Goal: Find specific fact: Find contact information

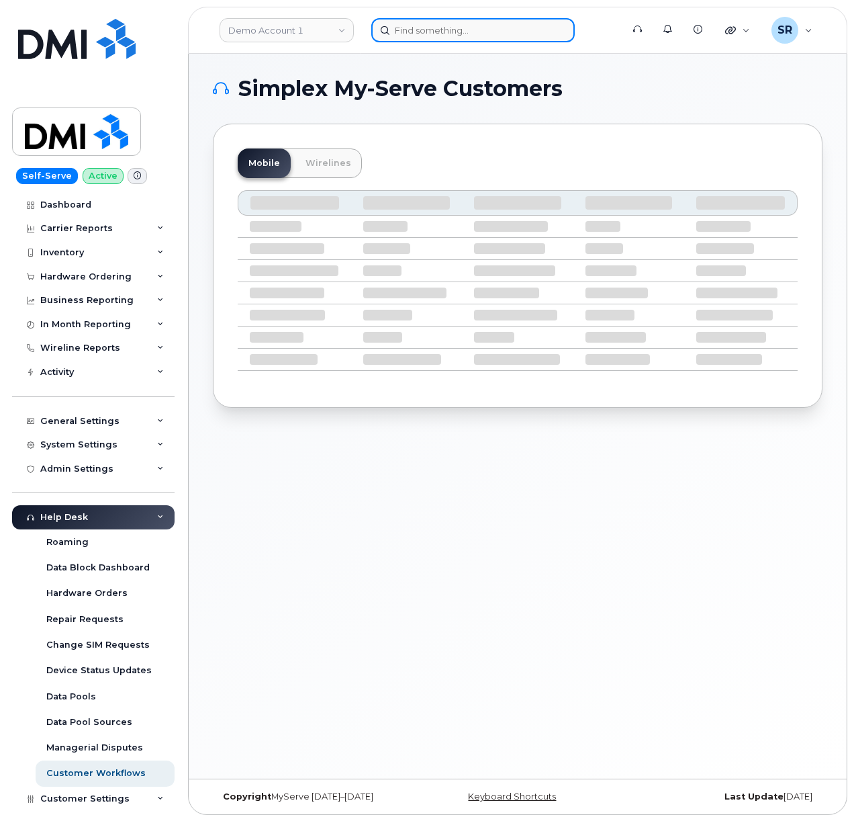
click at [404, 38] on input at bounding box center [473, 30] width 204 height 24
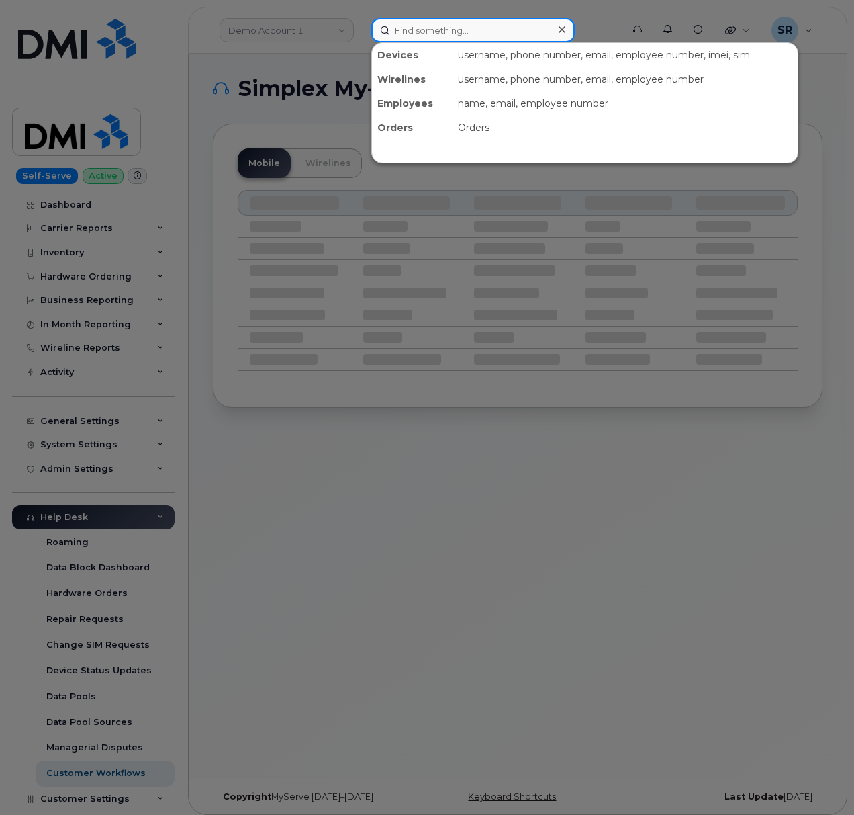
paste input "302455"
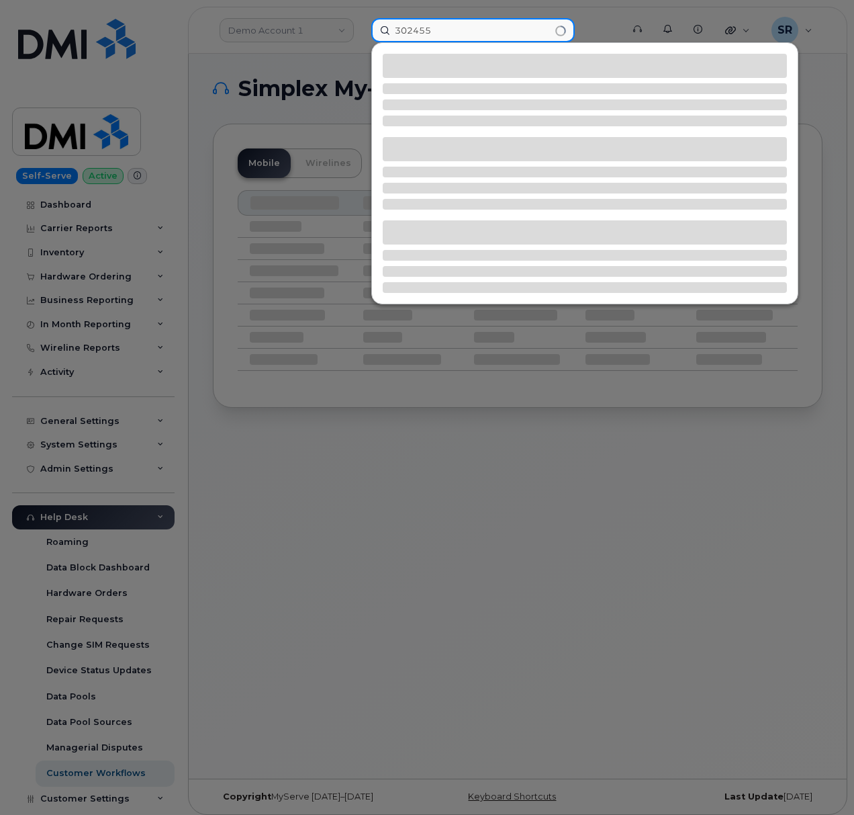
type input "302455"
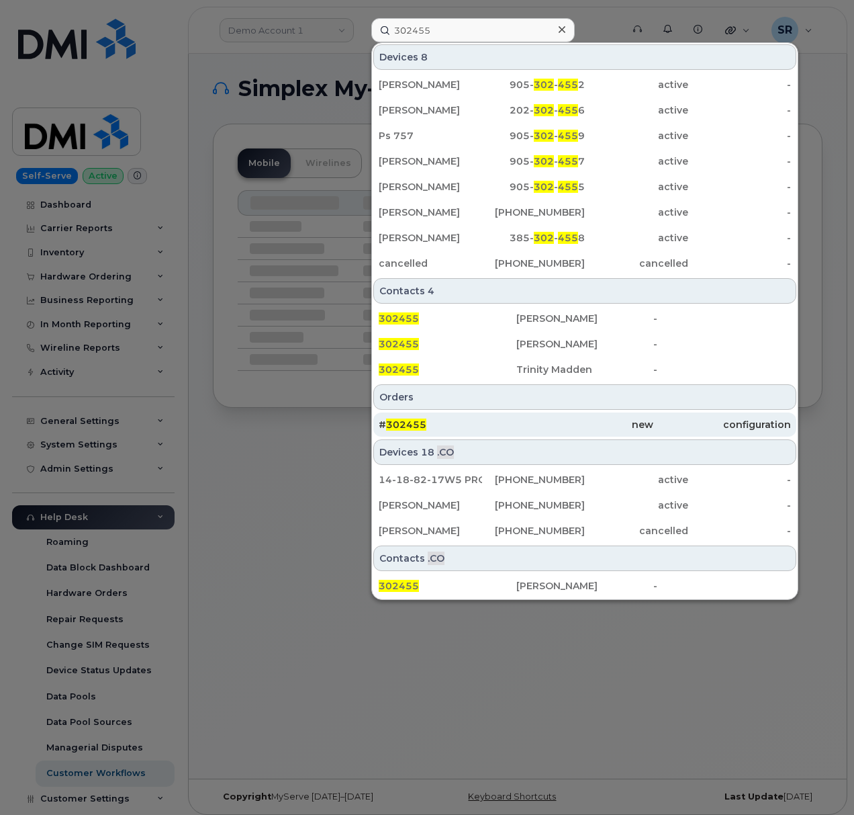
scroll to position [7, 0]
click at [480, 424] on div "# 302455" at bounding box center [448, 424] width 138 height 13
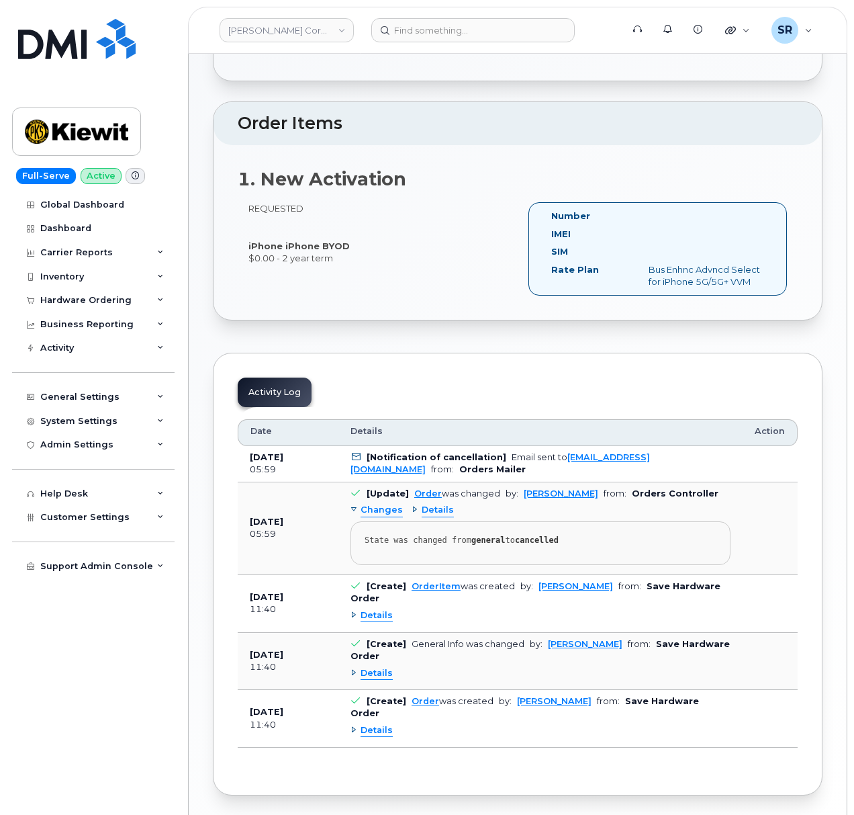
scroll to position [299, 0]
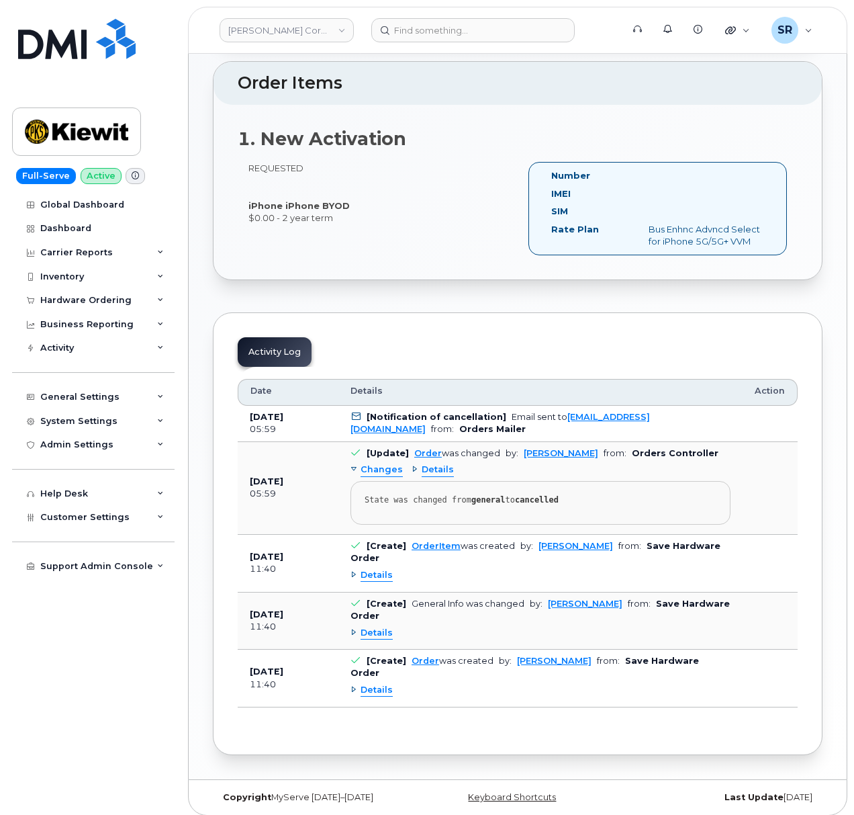
click at [422, 474] on span "Details" at bounding box center [438, 469] width 32 height 13
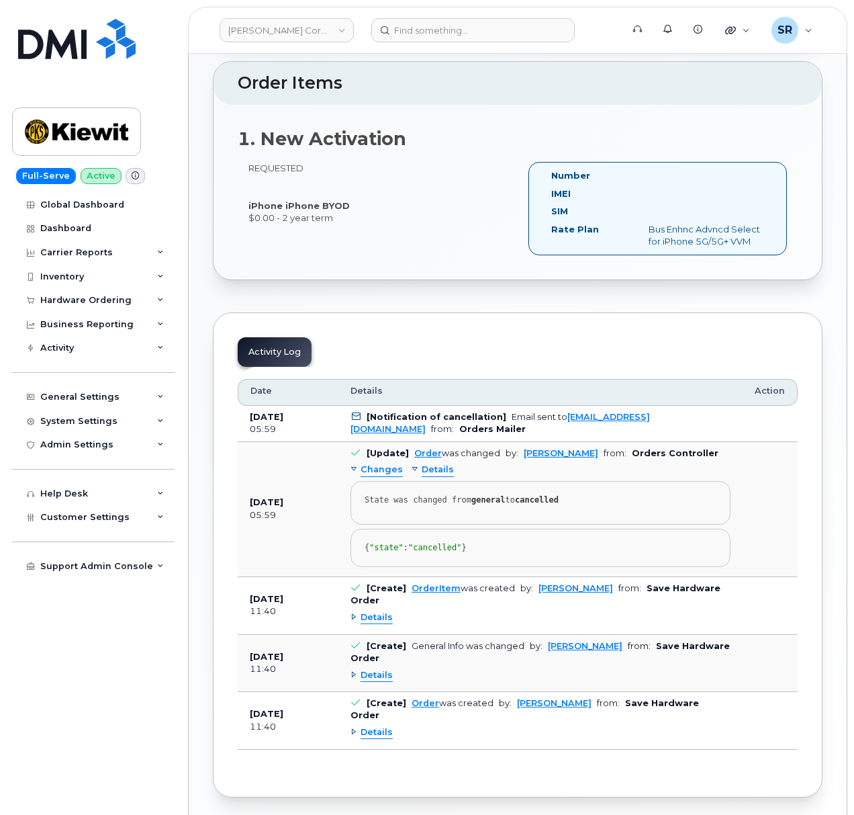
click at [430, 470] on span "Details" at bounding box center [438, 469] width 32 height 13
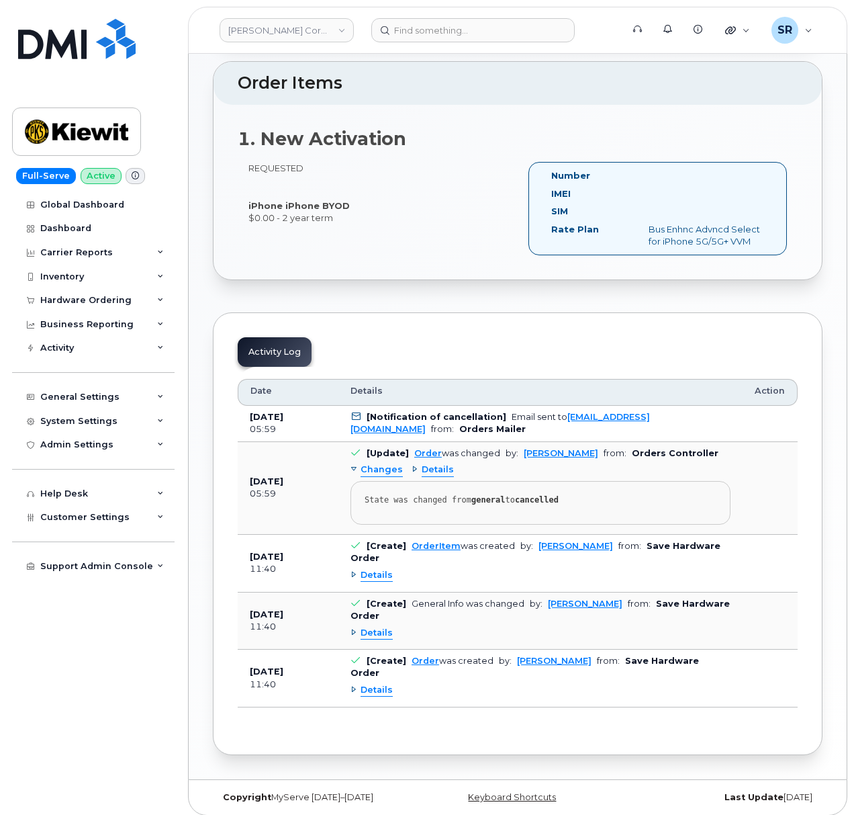
click at [375, 579] on span "Details" at bounding box center [377, 575] width 32 height 13
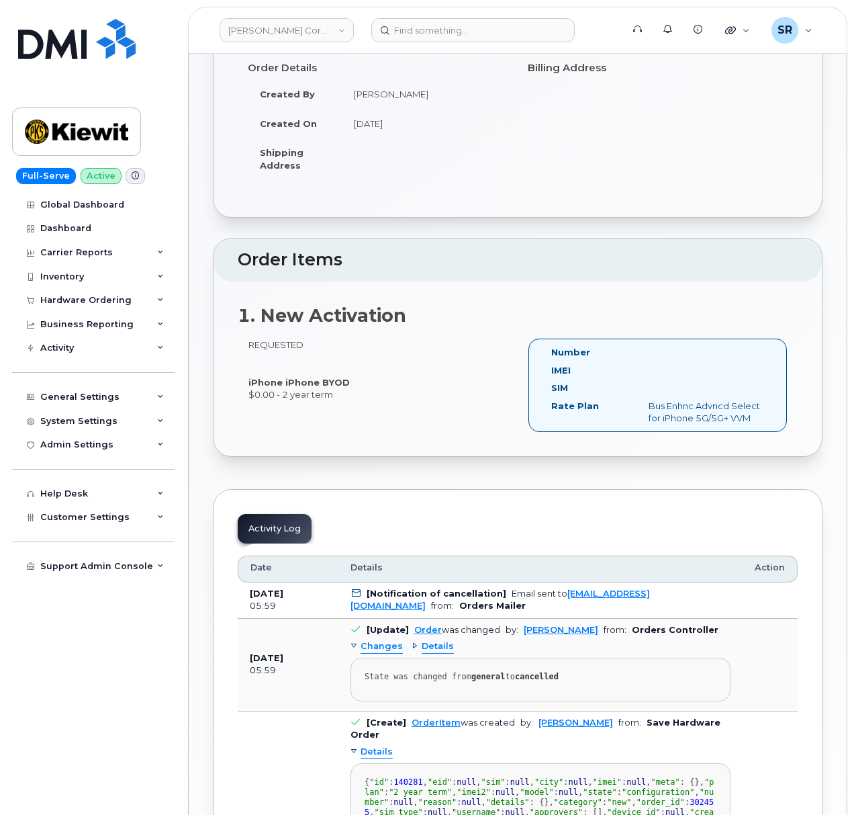
scroll to position [0, 0]
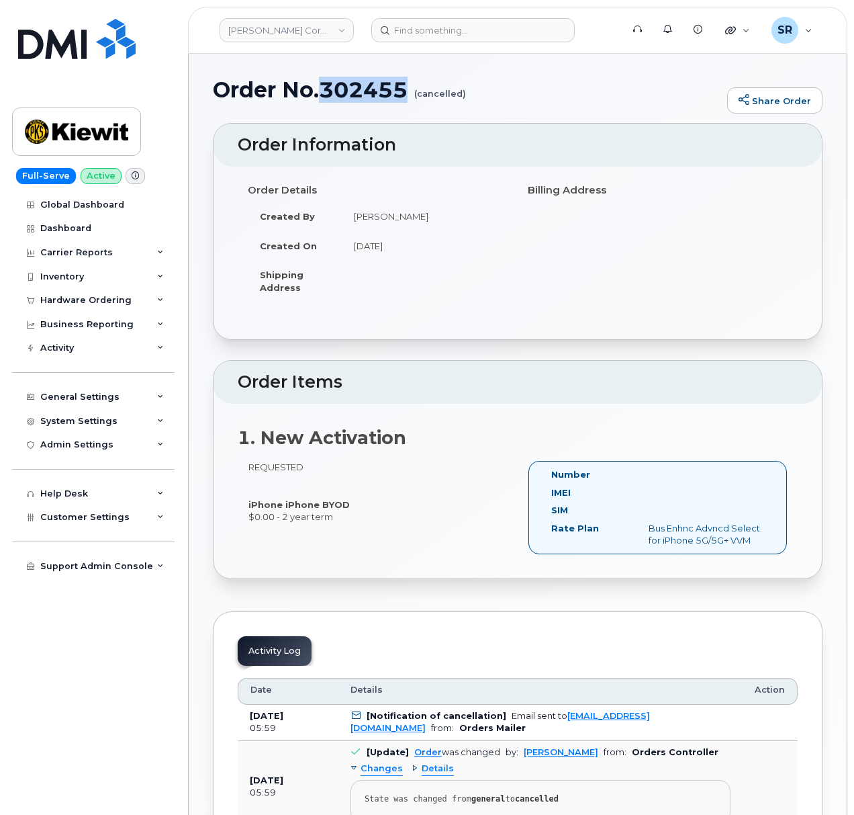
drag, startPoint x: 408, startPoint y: 87, endPoint x: 320, endPoint y: 91, distance: 88.1
click at [320, 91] on h1 "Order No.302455 (cancelled)" at bounding box center [467, 90] width 508 height 24
copy h1 "302455"
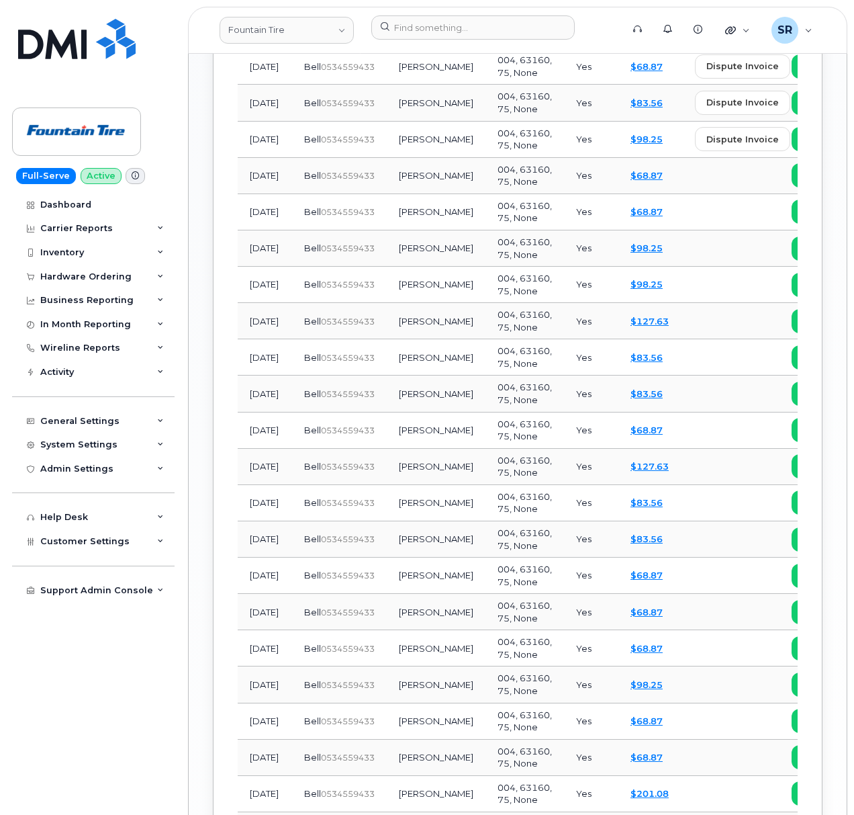
scroll to position [1772, 0]
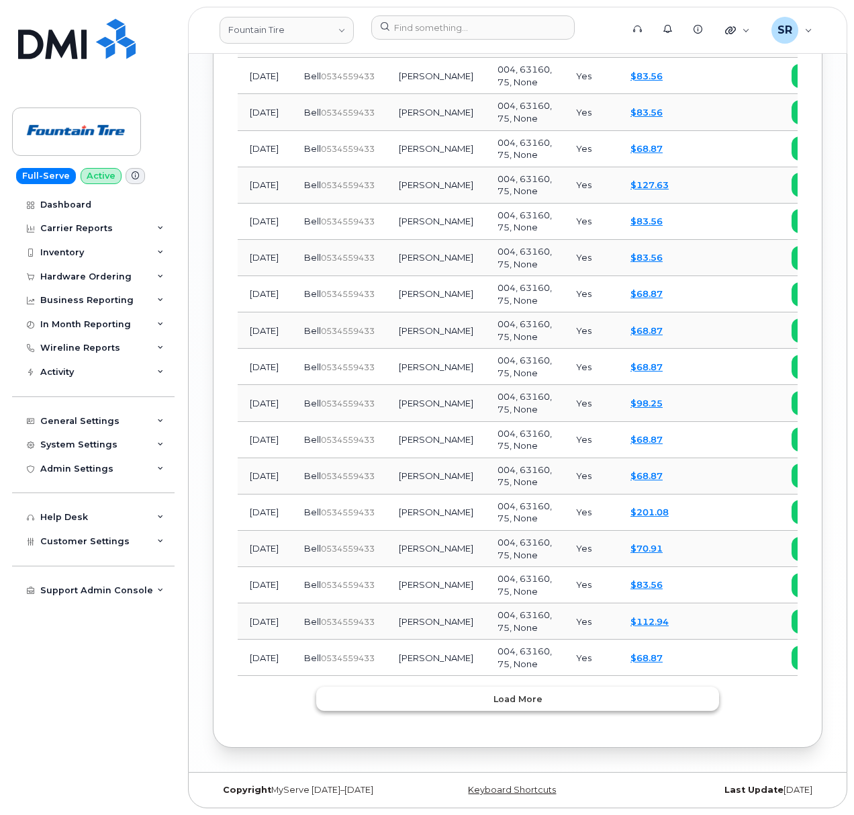
click at [531, 694] on span "Load more" at bounding box center [518, 698] width 49 height 13
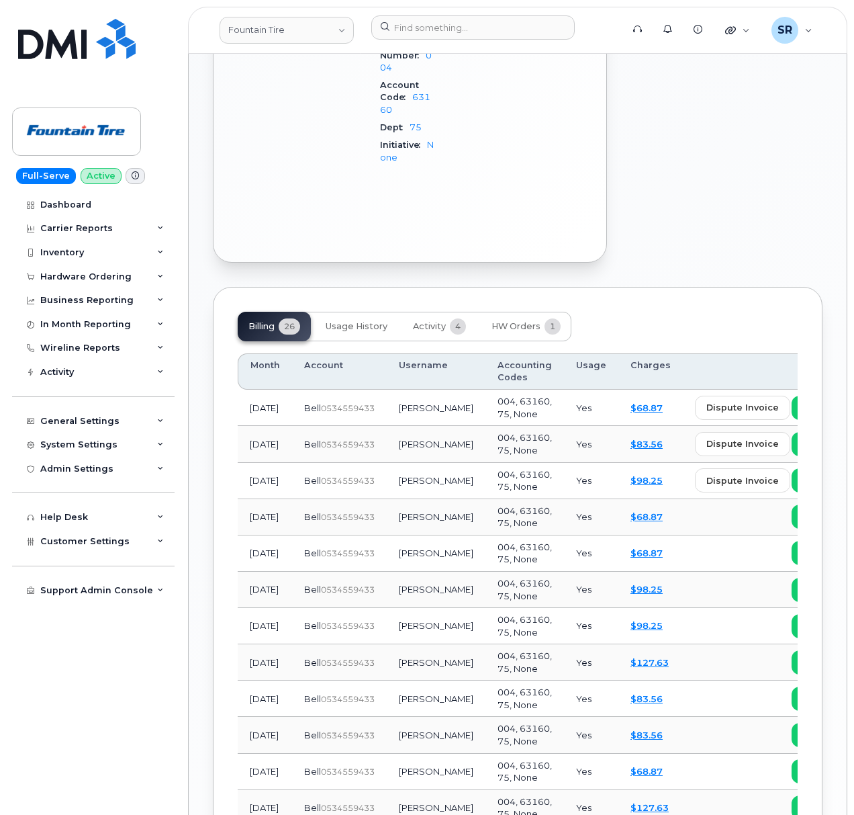
scroll to position [608, 0]
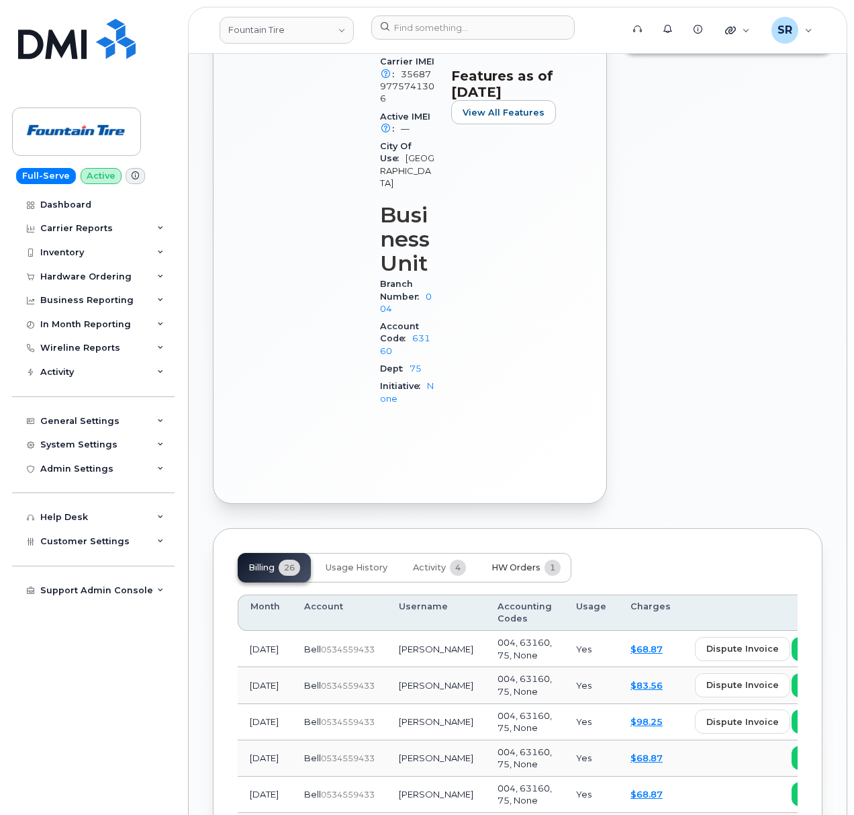
click at [533, 562] on span "HW Orders" at bounding box center [516, 567] width 49 height 11
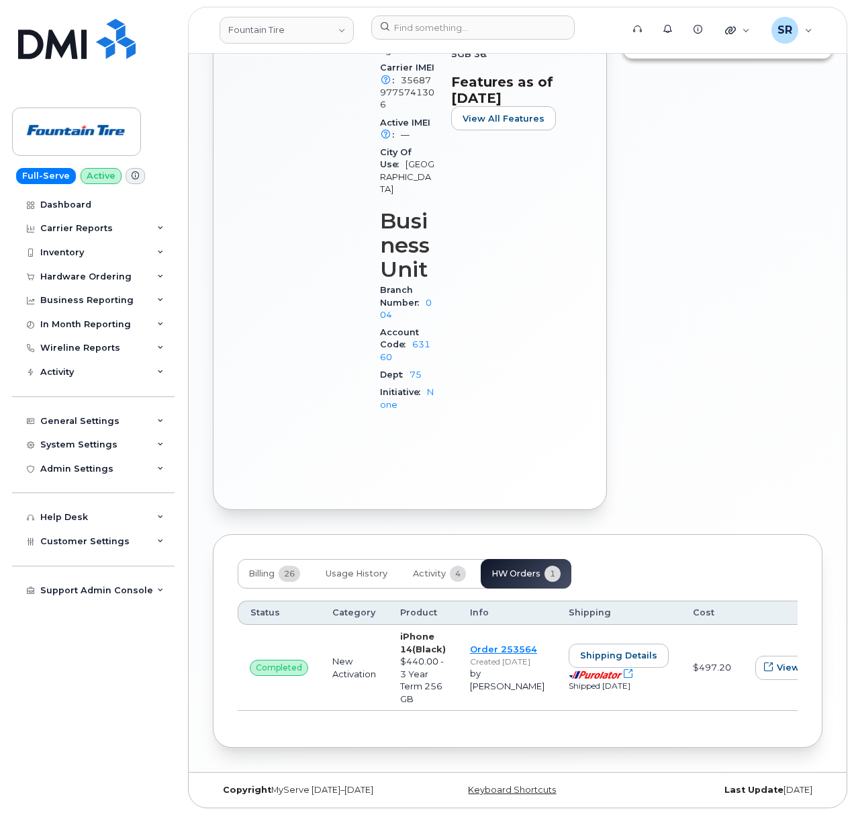
scroll to position [597, 0]
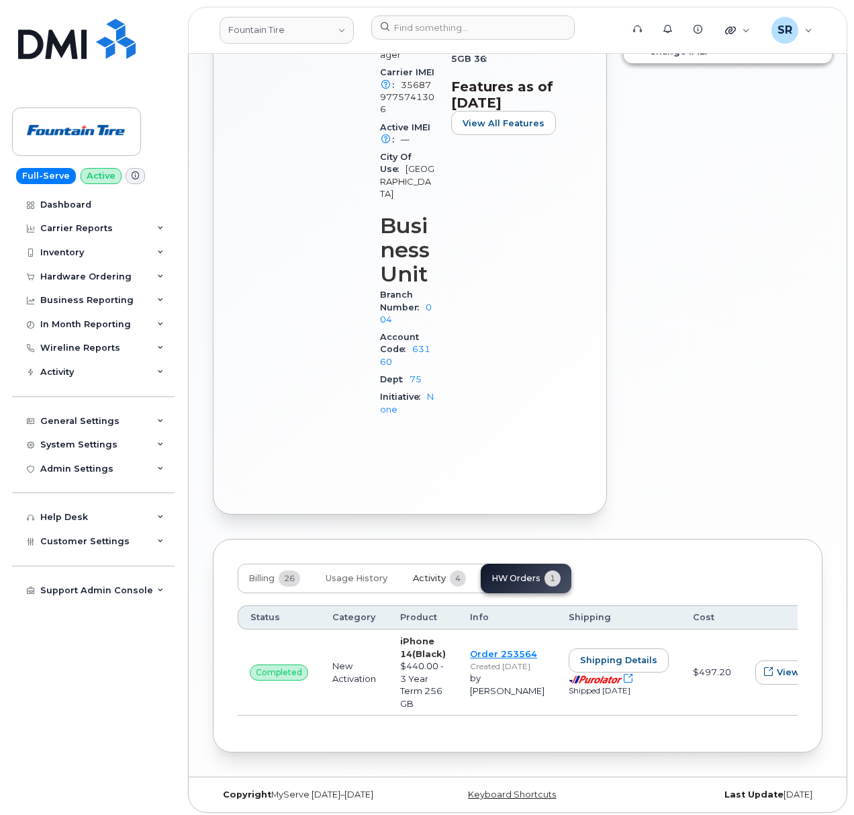
click at [431, 573] on span "Activity" at bounding box center [429, 578] width 33 height 11
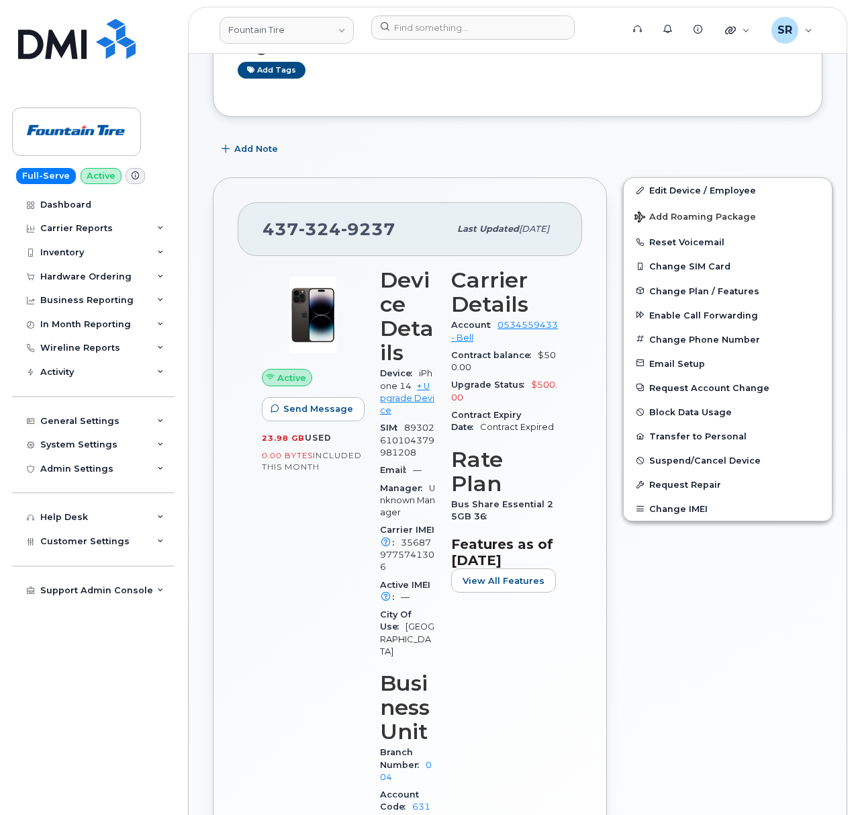
scroll to position [60, 0]
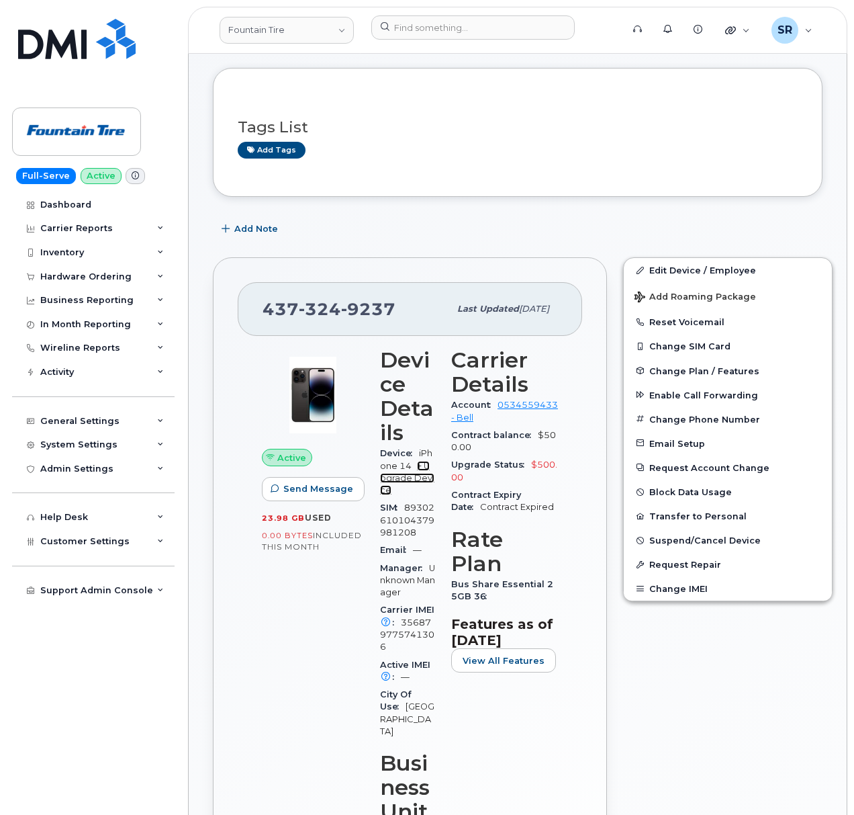
click at [398, 481] on link "+ Upgrade Device" at bounding box center [407, 478] width 54 height 35
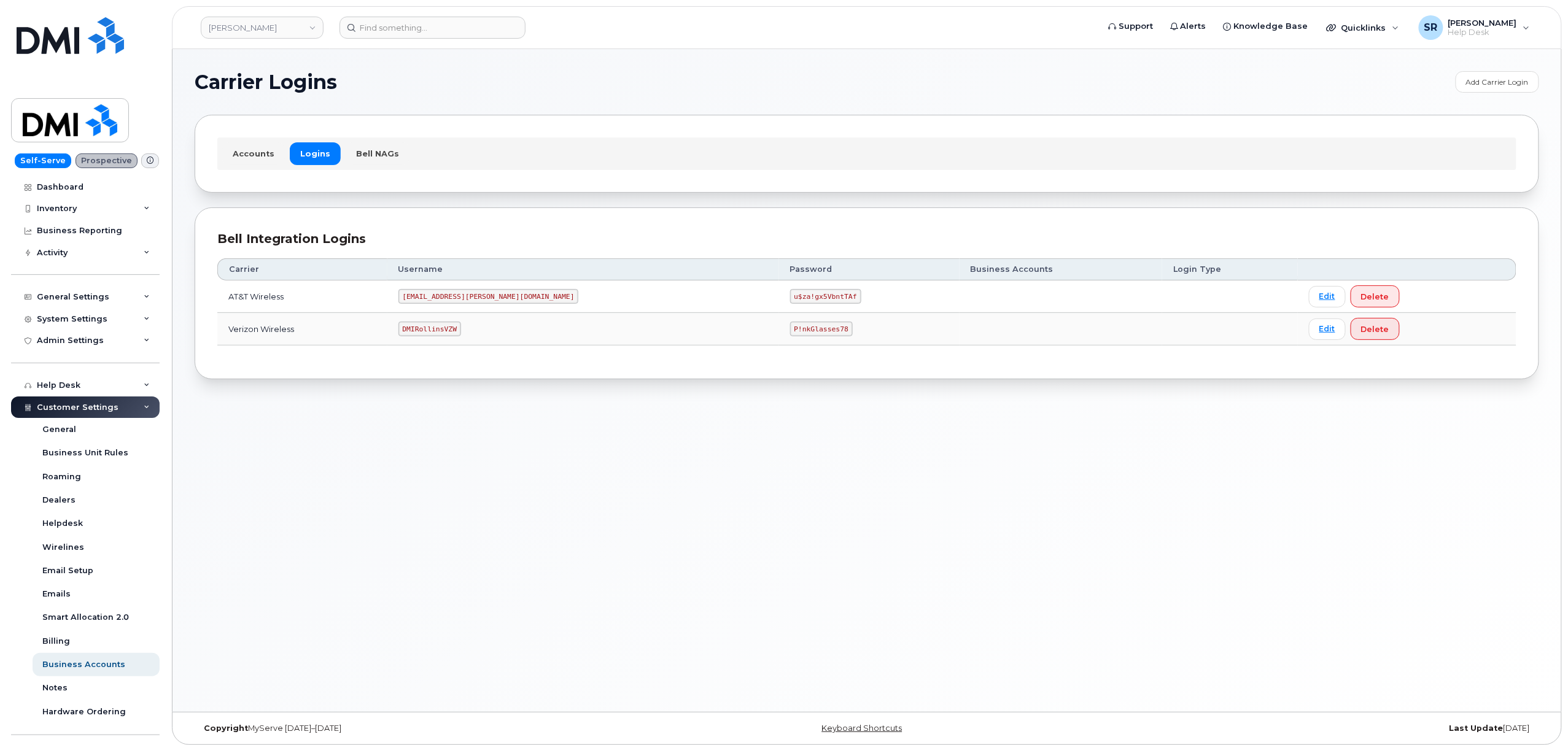
click at [472, 295] on code "MS-Rollins@dminc.com" at bounding box center [488, 296] width 180 height 15
copy code "MS-Rollins@dminc.com"
click at [790, 303] on code "u$za!gx5VbntTAf" at bounding box center [826, 296] width 71 height 15
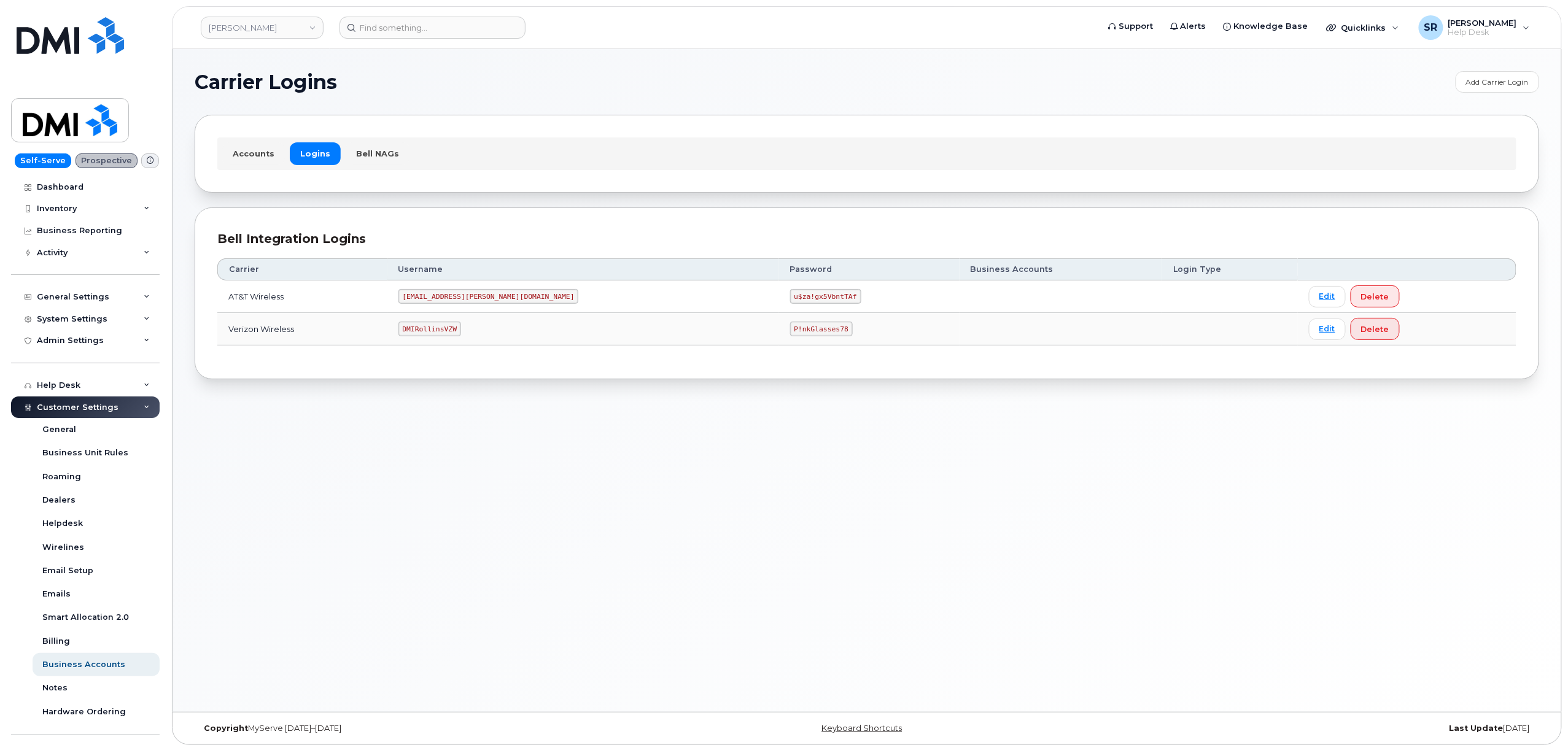
click at [790, 300] on code "u$za!gx5VbntTAf" at bounding box center [826, 296] width 71 height 15
copy code "u$za!gx5VbntTAf"
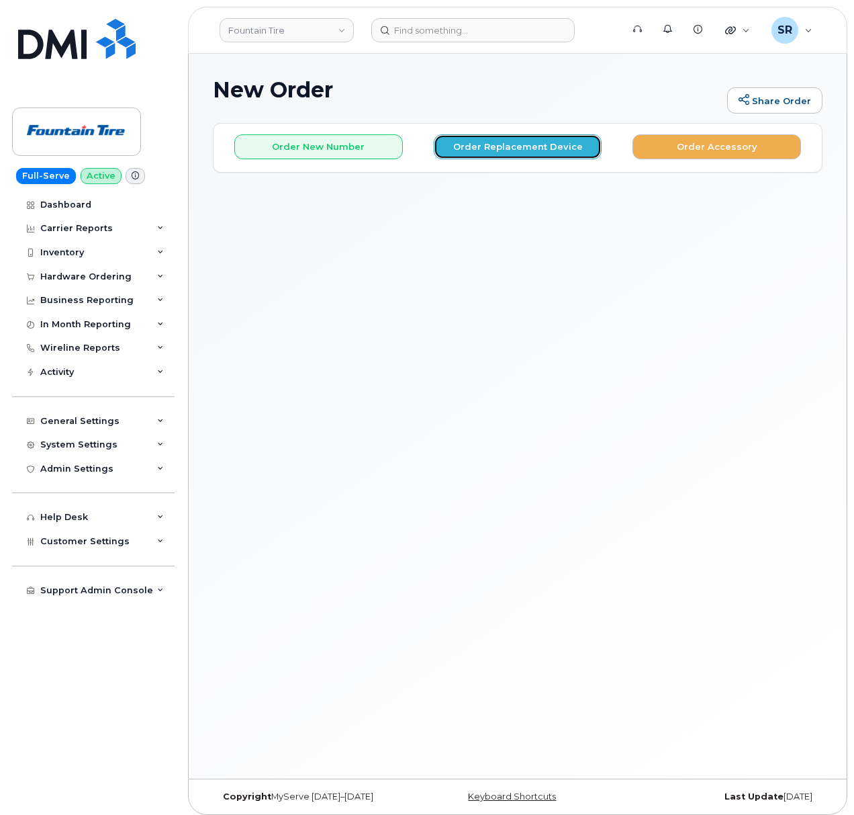
click at [508, 140] on button "Order Replacement Device" at bounding box center [518, 146] width 169 height 25
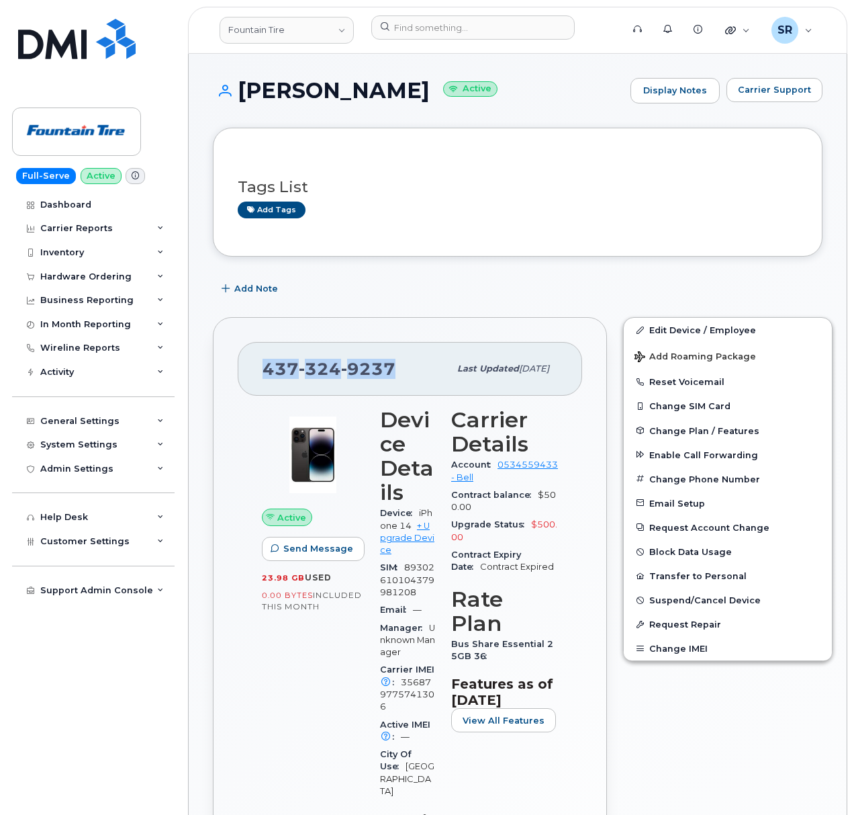
drag, startPoint x: 396, startPoint y: 365, endPoint x: 264, endPoint y: 368, distance: 131.7
click at [264, 368] on div "437 324 9237" at bounding box center [356, 369] width 187 height 28
copy span "437 324 9237"
click at [406, 540] on link "+ Upgrade Device" at bounding box center [407, 538] width 54 height 35
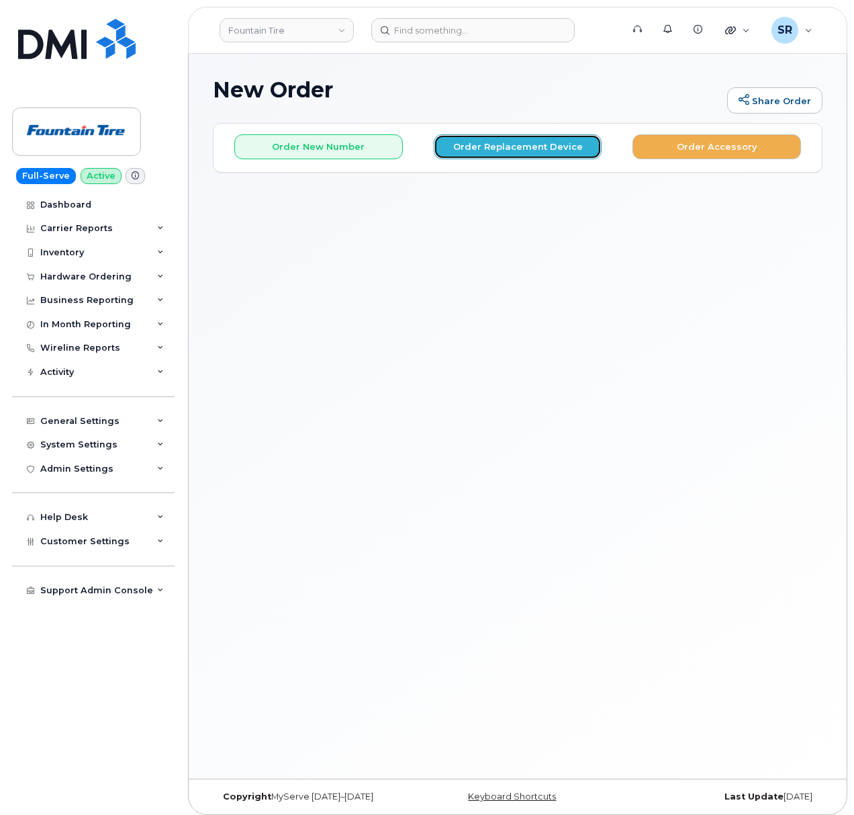
click at [537, 151] on button "Order Replacement Device" at bounding box center [518, 146] width 169 height 25
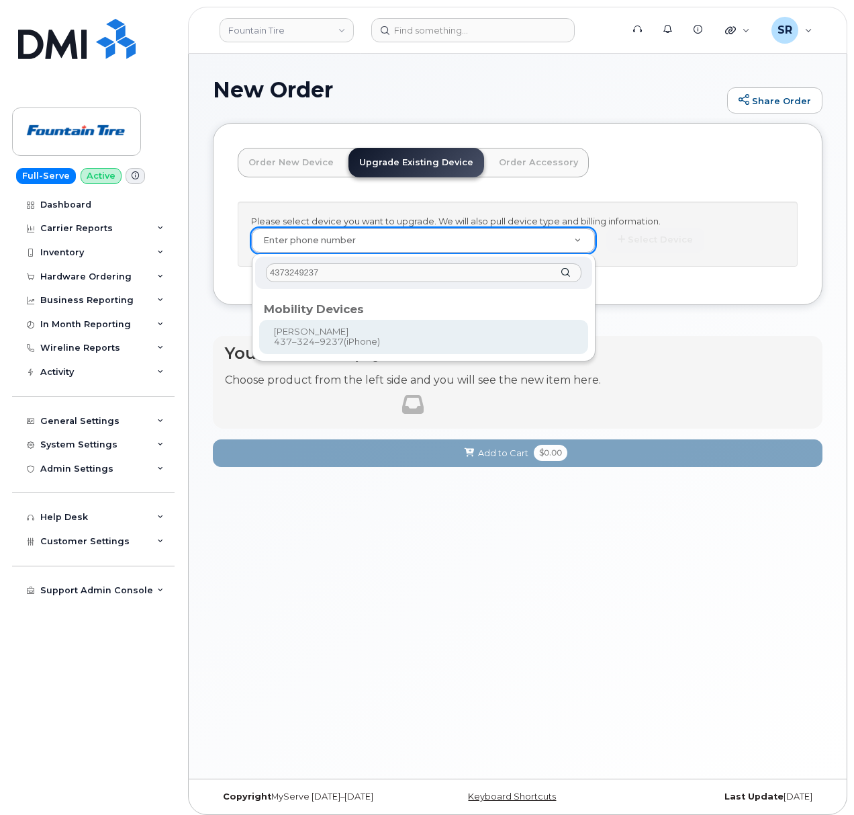
type input "4373249237"
type input "893023"
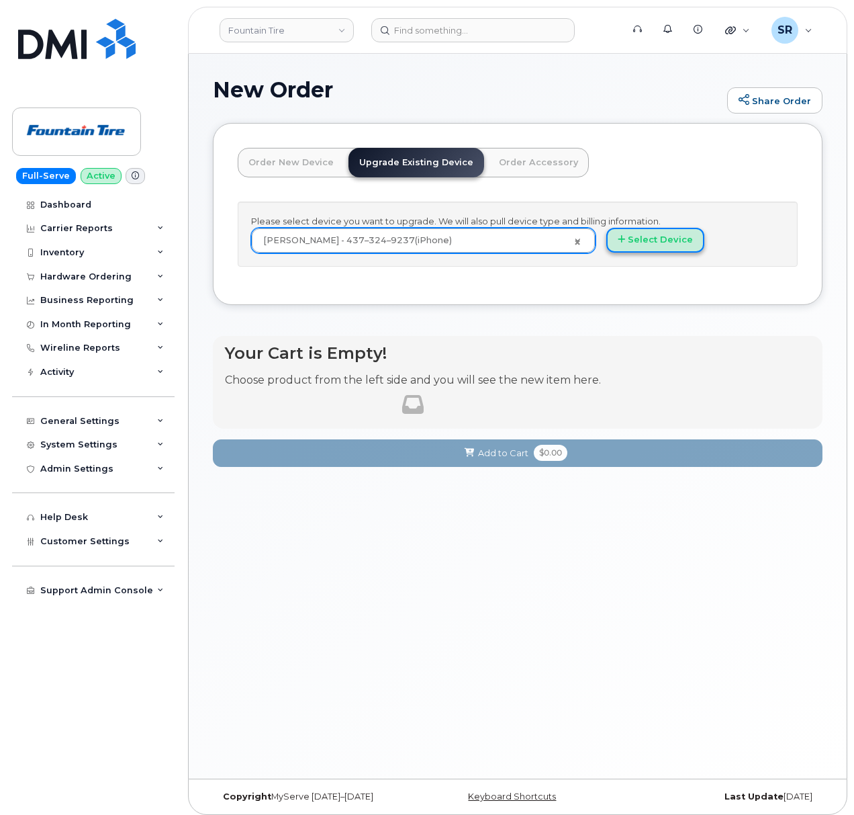
click at [670, 237] on button "Select Device" at bounding box center [655, 240] width 98 height 25
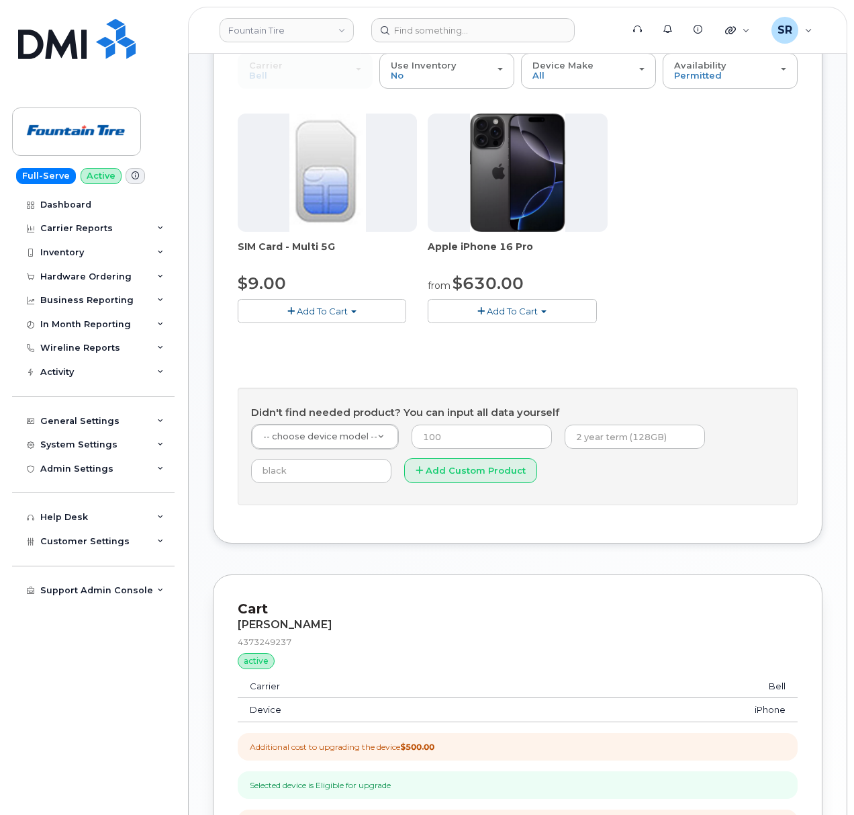
scroll to position [363, 0]
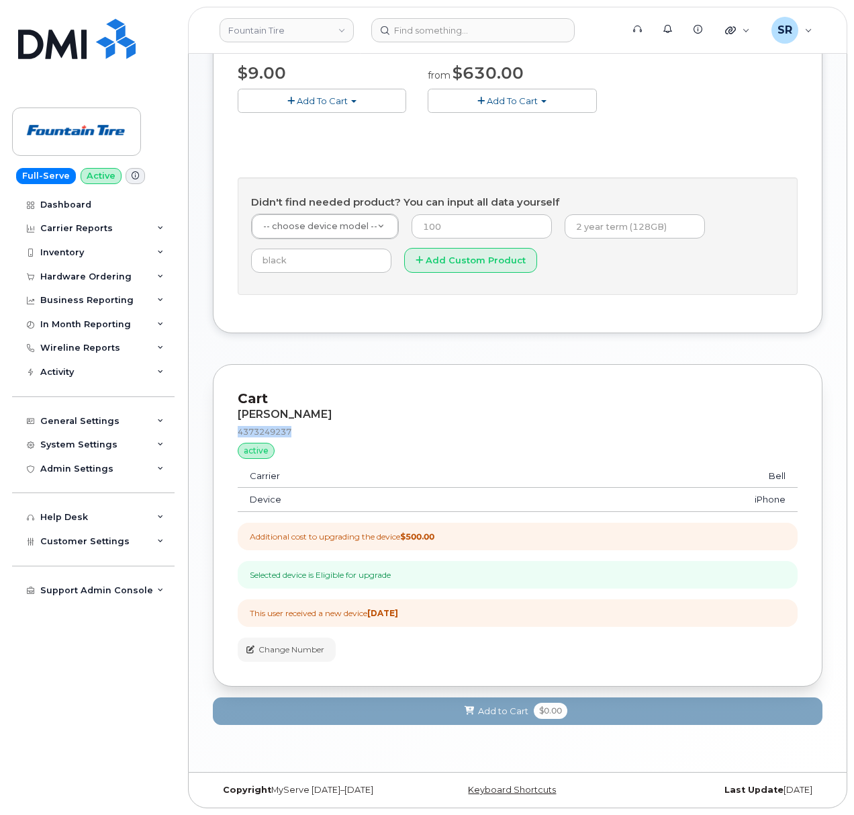
drag, startPoint x: 299, startPoint y: 429, endPoint x: 213, endPoint y: 433, distance: 86.1
click at [213, 433] on div "Cart Tyler Ludolph 4373249237 active suspended Carrier Bell Device iPhone Addit…" at bounding box center [518, 525] width 610 height 322
copy div "4373249237"
click at [146, 425] on div "General Settings" at bounding box center [93, 421] width 163 height 24
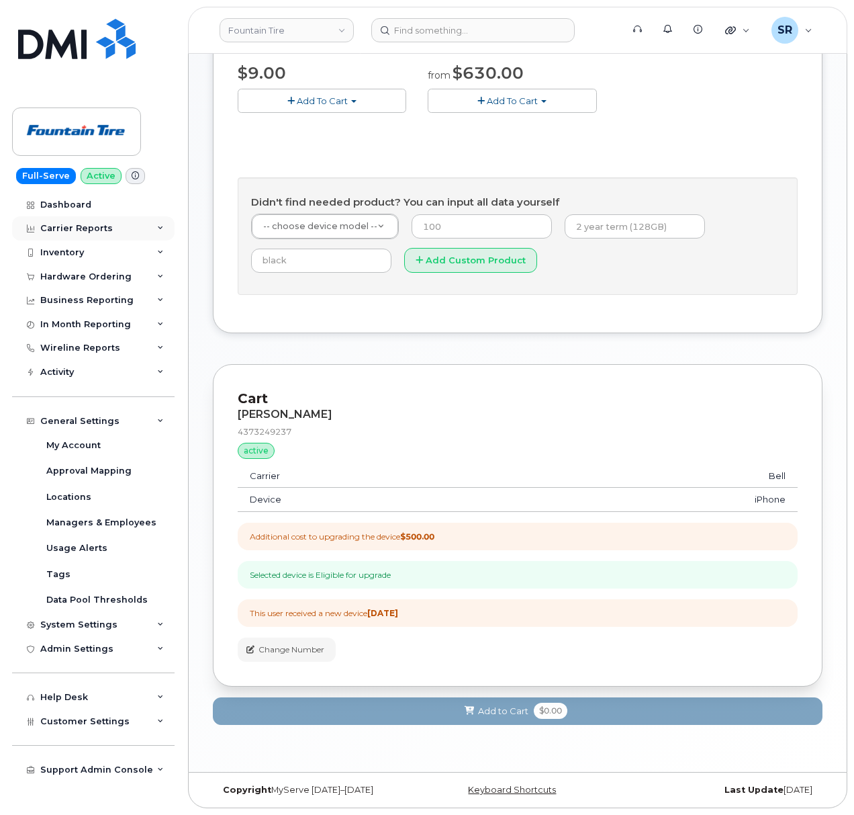
click at [130, 222] on div "Carrier Reports" at bounding box center [93, 228] width 163 height 24
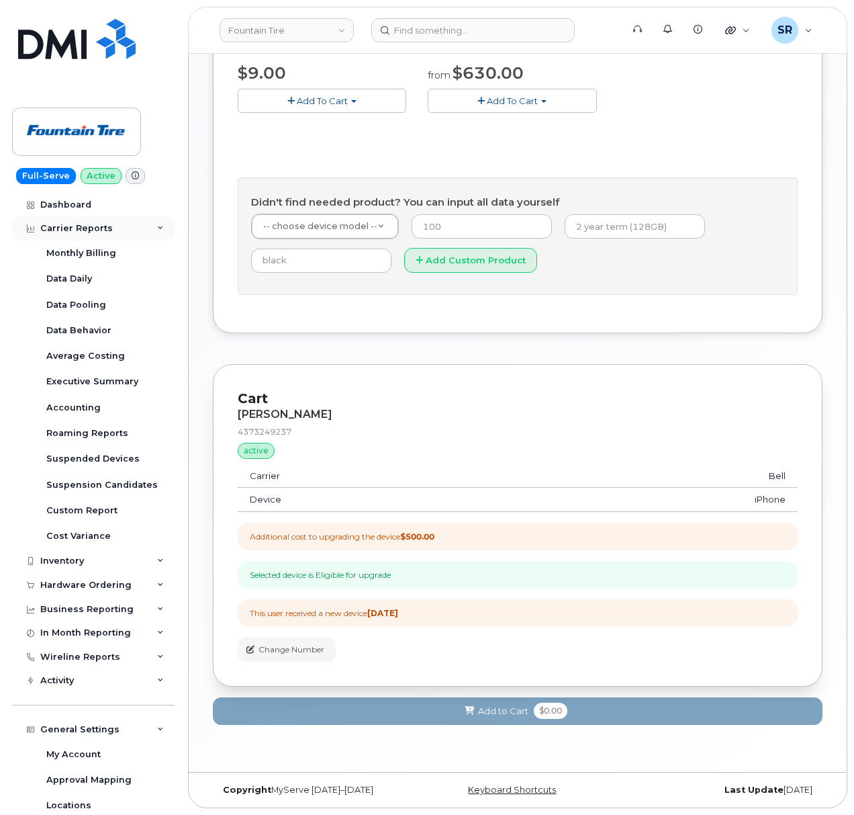
click at [130, 222] on div "Carrier Reports" at bounding box center [93, 228] width 163 height 24
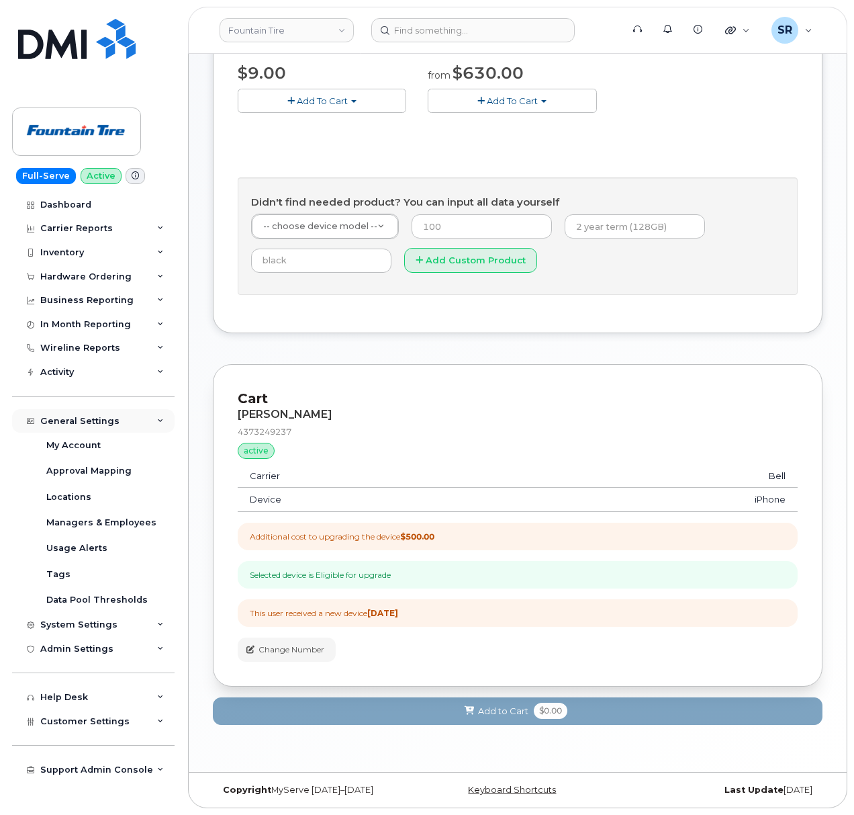
click at [113, 420] on div "General Settings" at bounding box center [79, 421] width 79 height 11
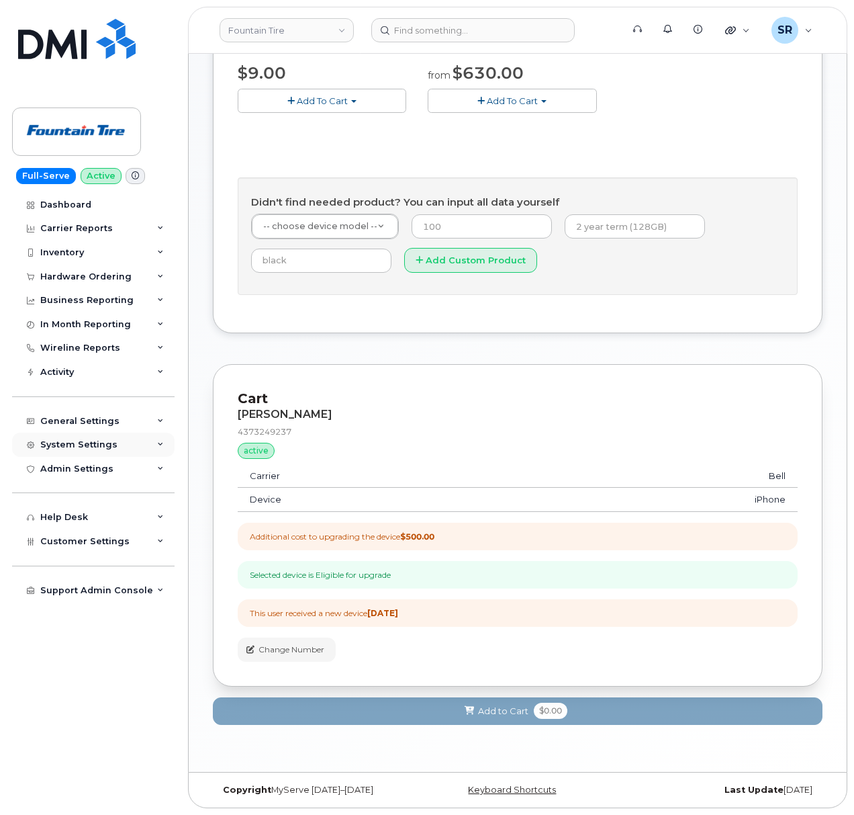
click at [111, 447] on div "System Settings" at bounding box center [78, 444] width 77 height 11
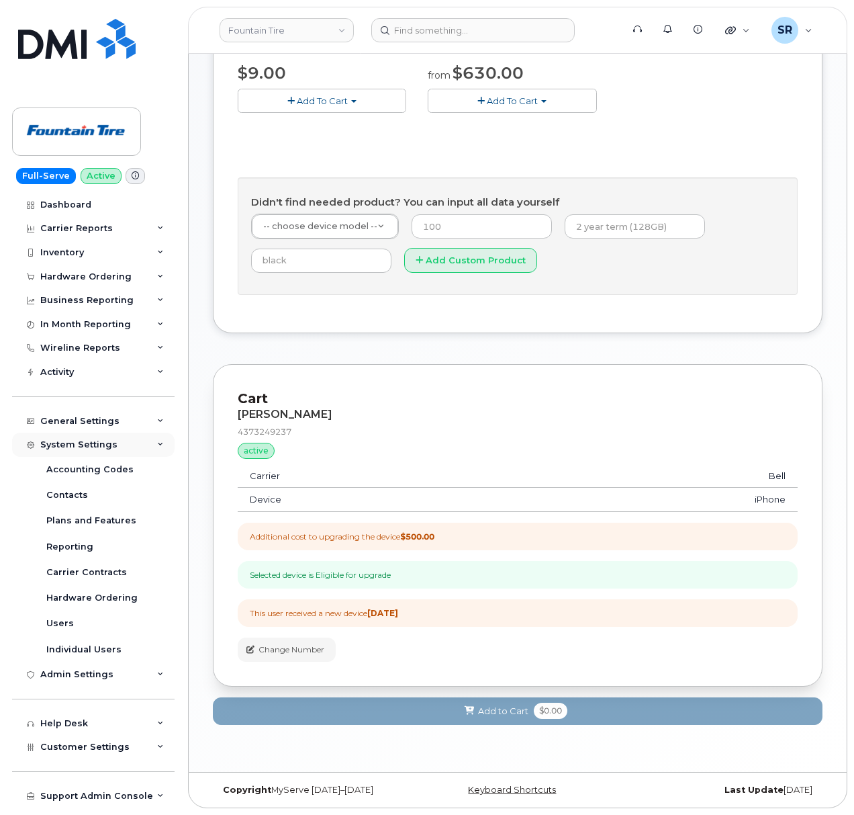
click at [114, 443] on div "System Settings" at bounding box center [93, 445] width 163 height 24
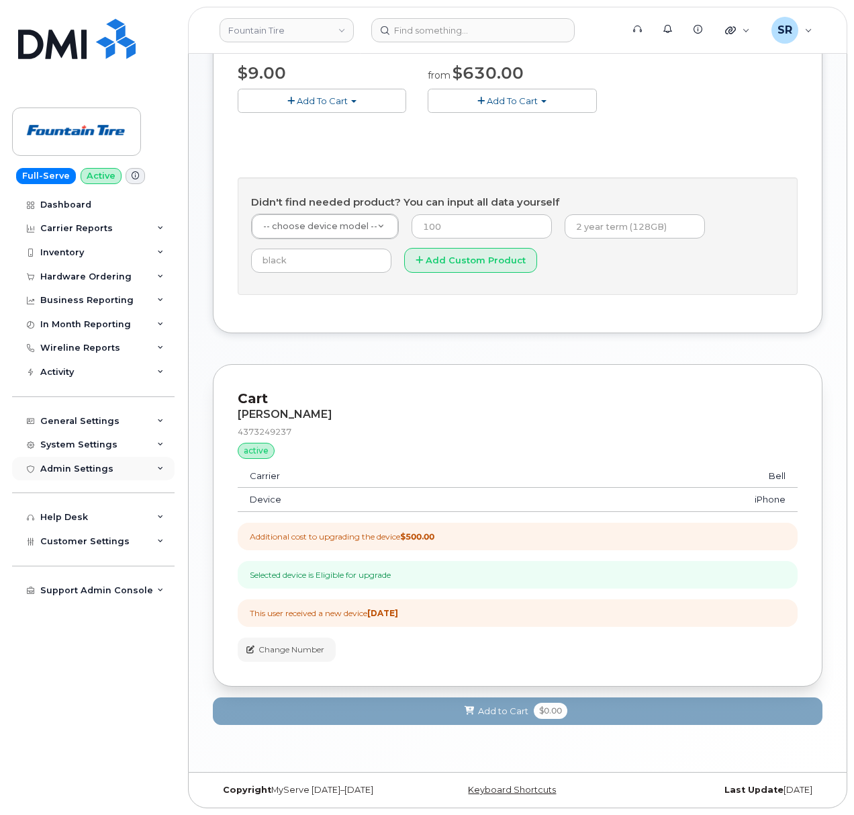
click at [114, 467] on div "Admin Settings" at bounding box center [93, 469] width 163 height 24
click at [107, 422] on div "General Settings" at bounding box center [79, 421] width 79 height 11
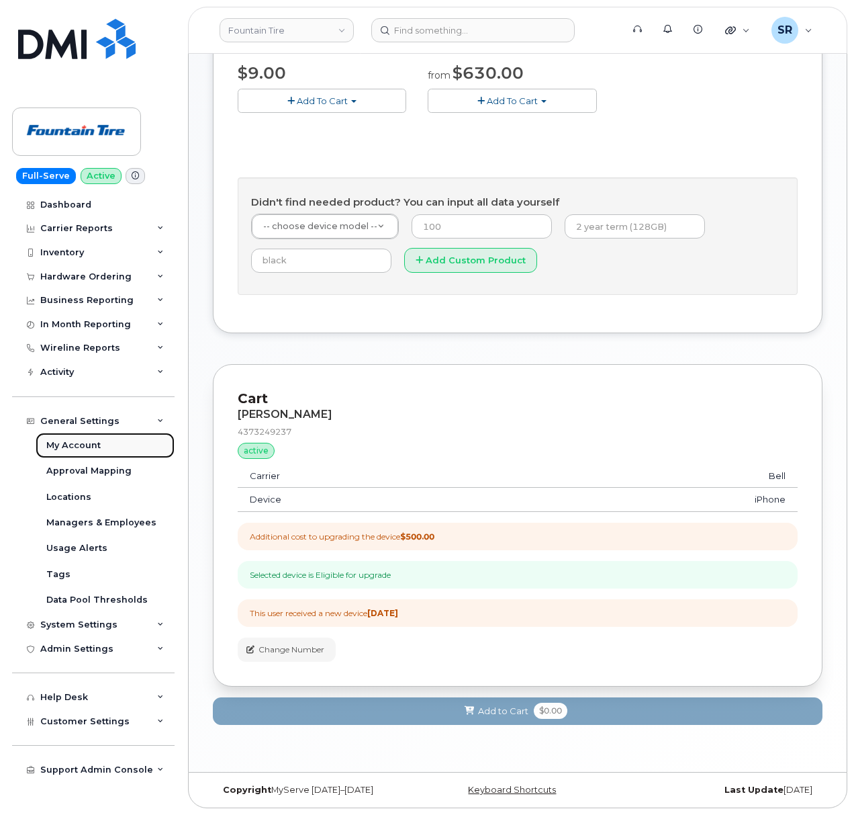
click at [107, 449] on link "My Account" at bounding box center [105, 446] width 139 height 26
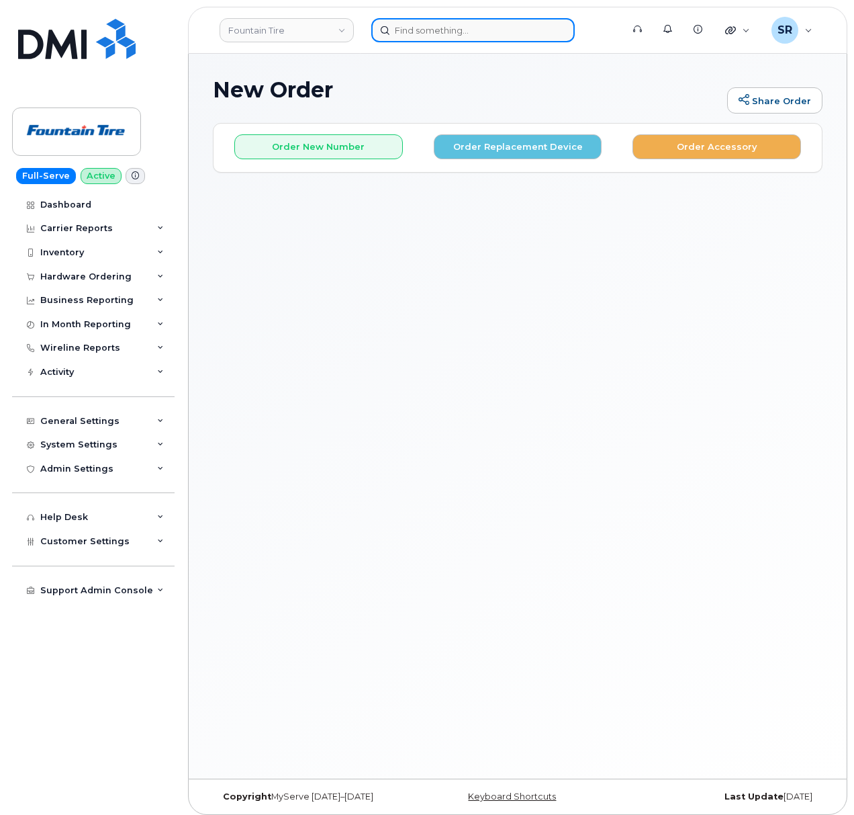
click at [433, 23] on input at bounding box center [473, 30] width 204 height 24
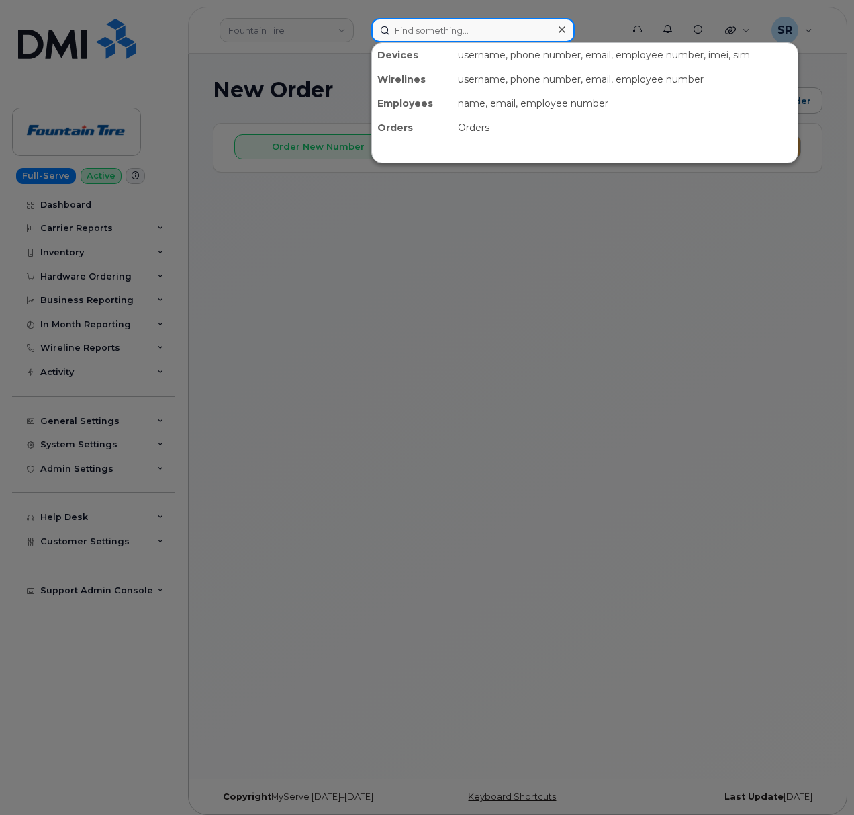
paste input "4373249237"
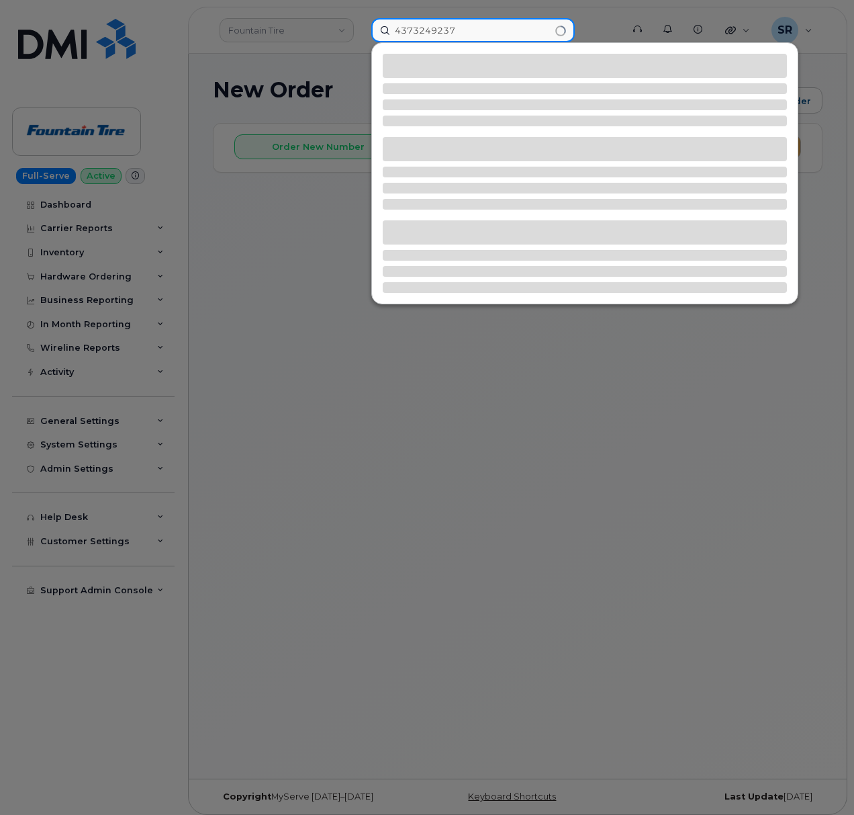
type input "4373249237"
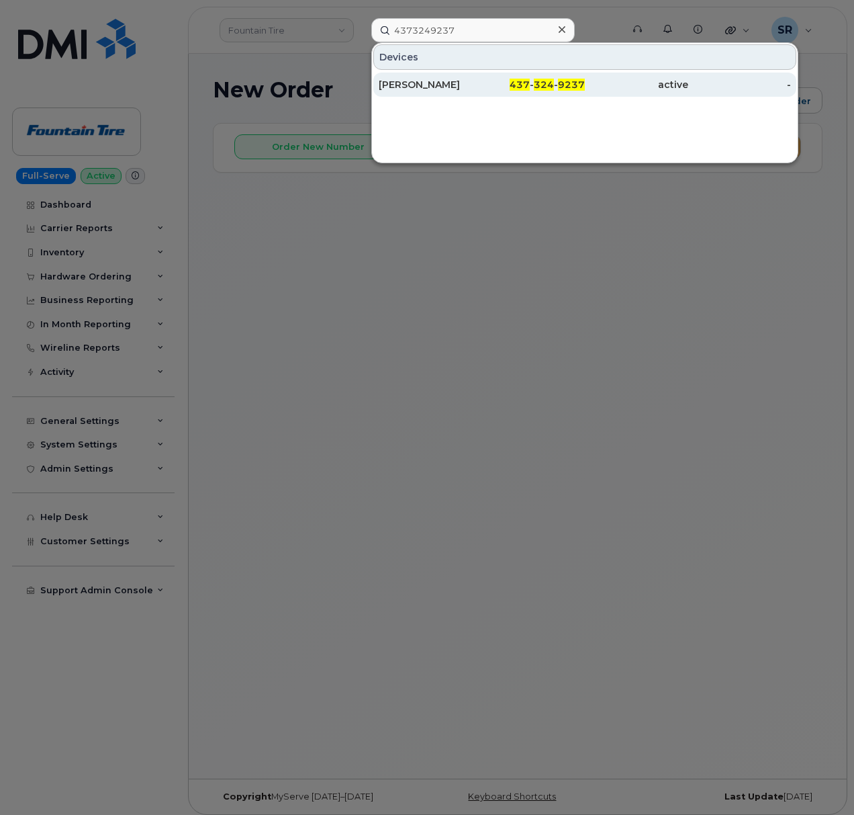
click at [511, 83] on div "437 - 324 - 9237" at bounding box center [533, 84] width 103 height 13
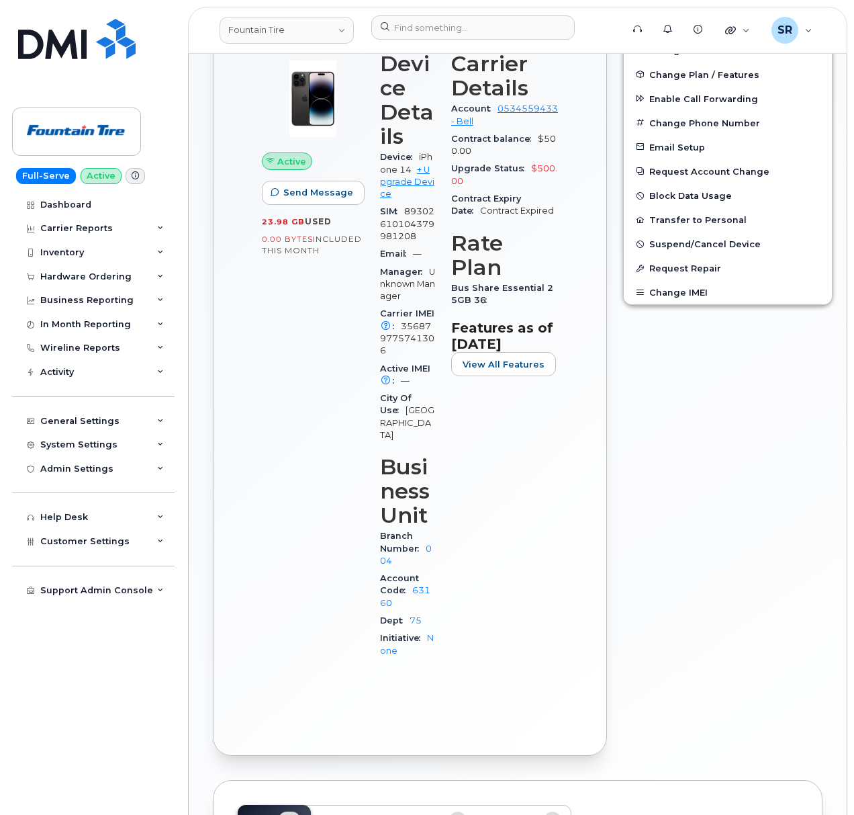
scroll to position [358, 0]
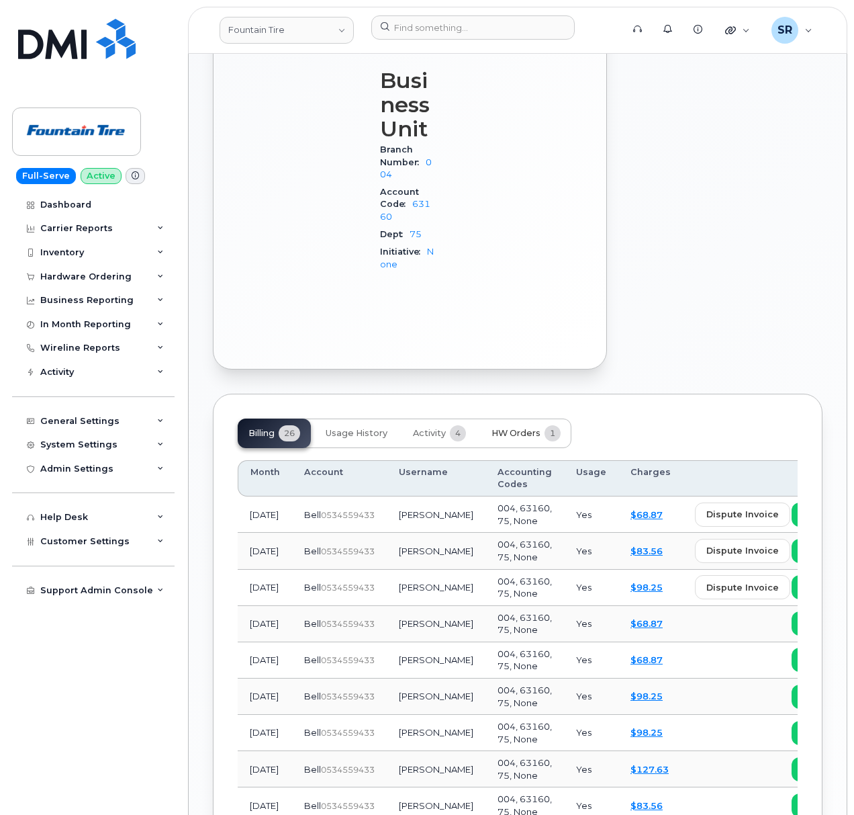
click at [541, 418] on button "HW Orders 1" at bounding box center [526, 433] width 91 height 30
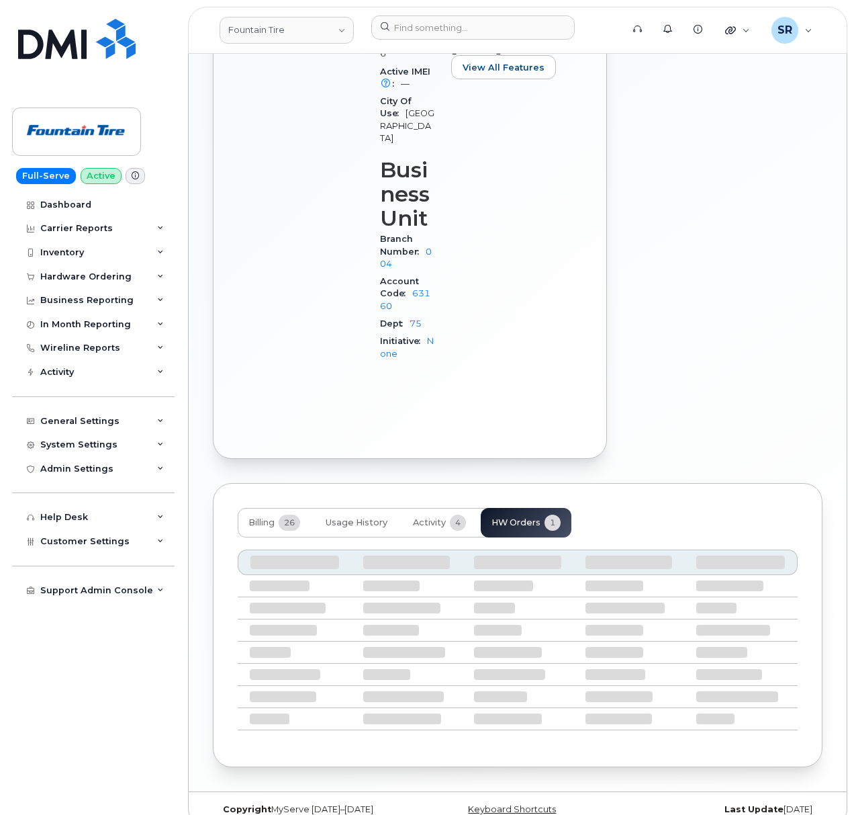
scroll to position [597, 0]
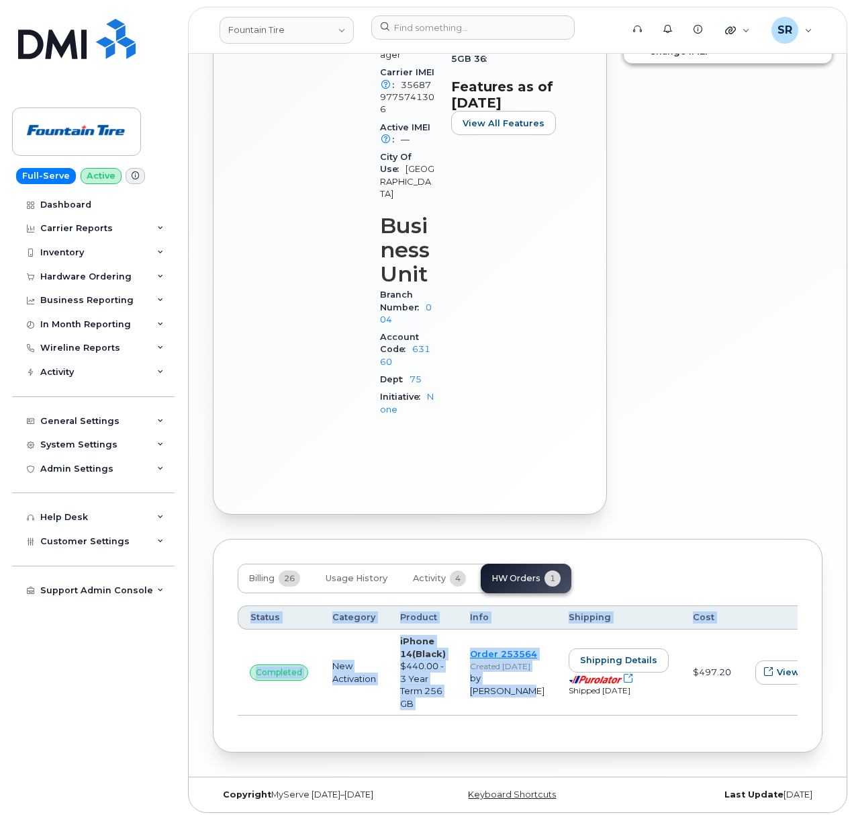
drag, startPoint x: 451, startPoint y: 705, endPoint x: 465, endPoint y: 707, distance: 14.2
click at [465, 707] on div "Status Category Product Info Shipping Cost completed New Activation iPhone 14 (…" at bounding box center [518, 660] width 560 height 111
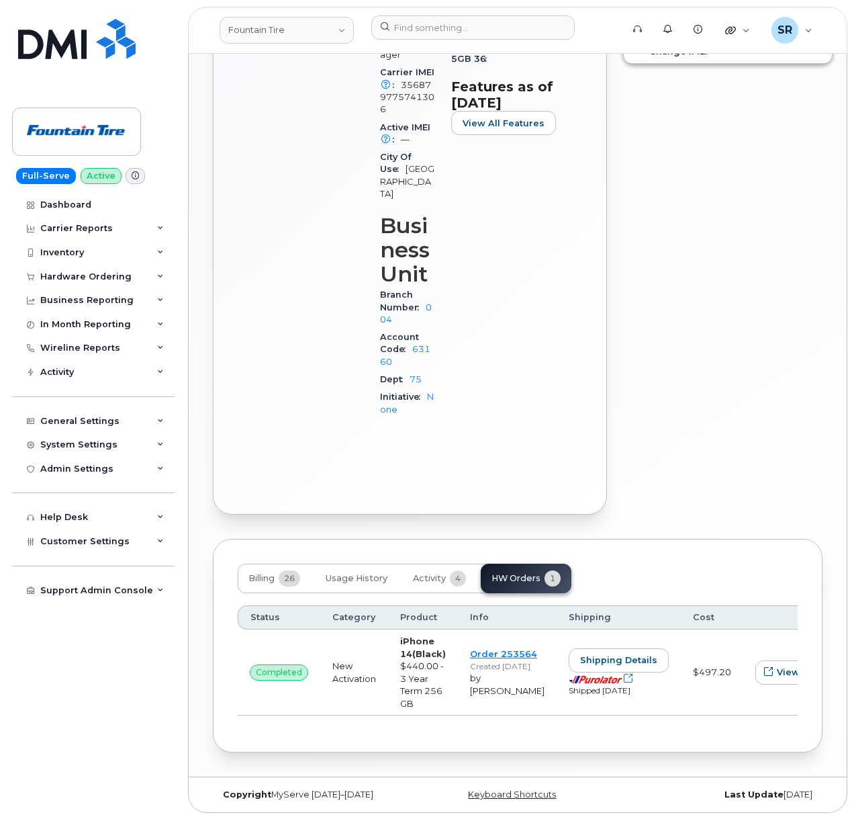
click at [584, 742] on div "Billing 26 Usage History Activity 4 HW Orders 1 Status Category Product Info Sh…" at bounding box center [518, 646] width 610 height 214
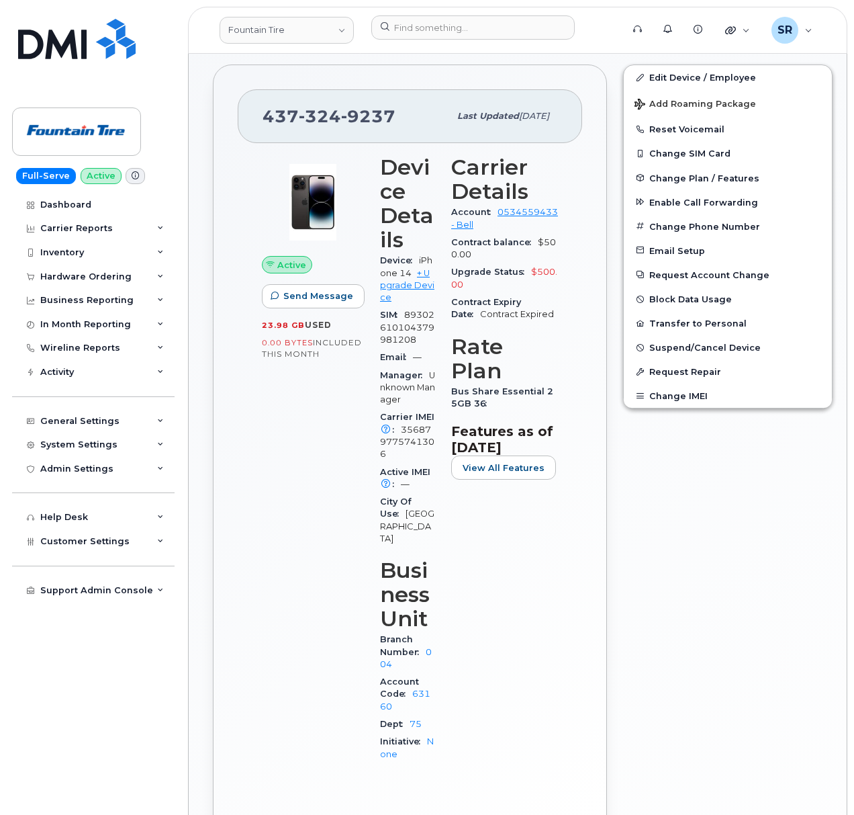
scroll to position [0, 0]
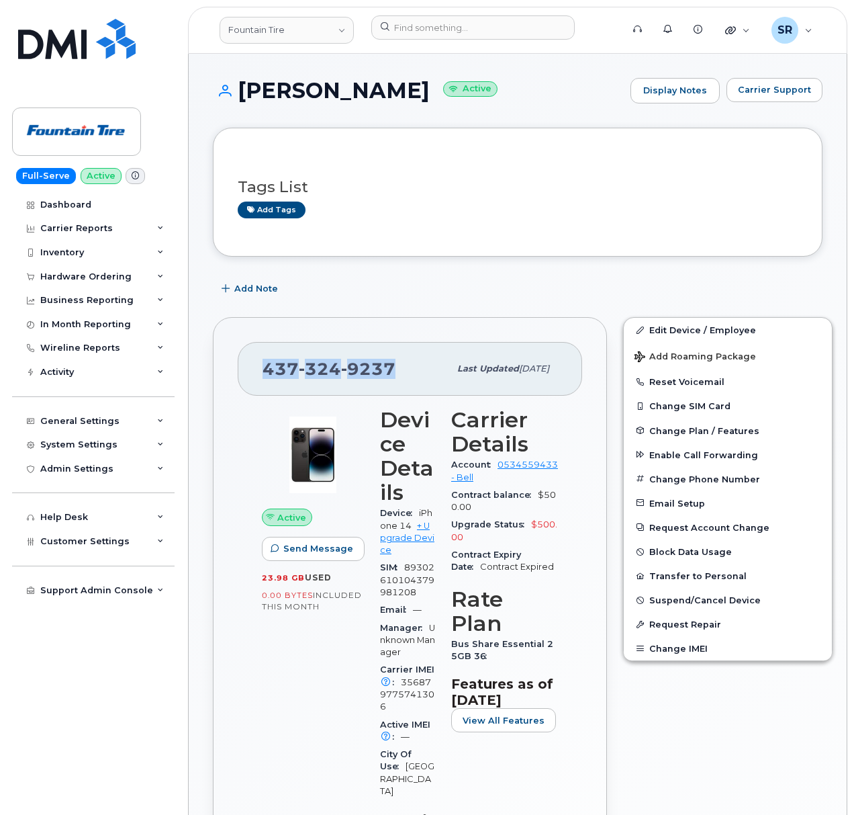
drag, startPoint x: 395, startPoint y: 369, endPoint x: 253, endPoint y: 374, distance: 142.5
click at [253, 374] on div "437 324 9237 Last updated Mar 01, 2025" at bounding box center [410, 369] width 345 height 54
copy span "437 324 9237"
click at [564, 283] on div "Add Note" at bounding box center [518, 289] width 610 height 24
drag, startPoint x: 401, startPoint y: 365, endPoint x: 224, endPoint y: 369, distance: 176.7
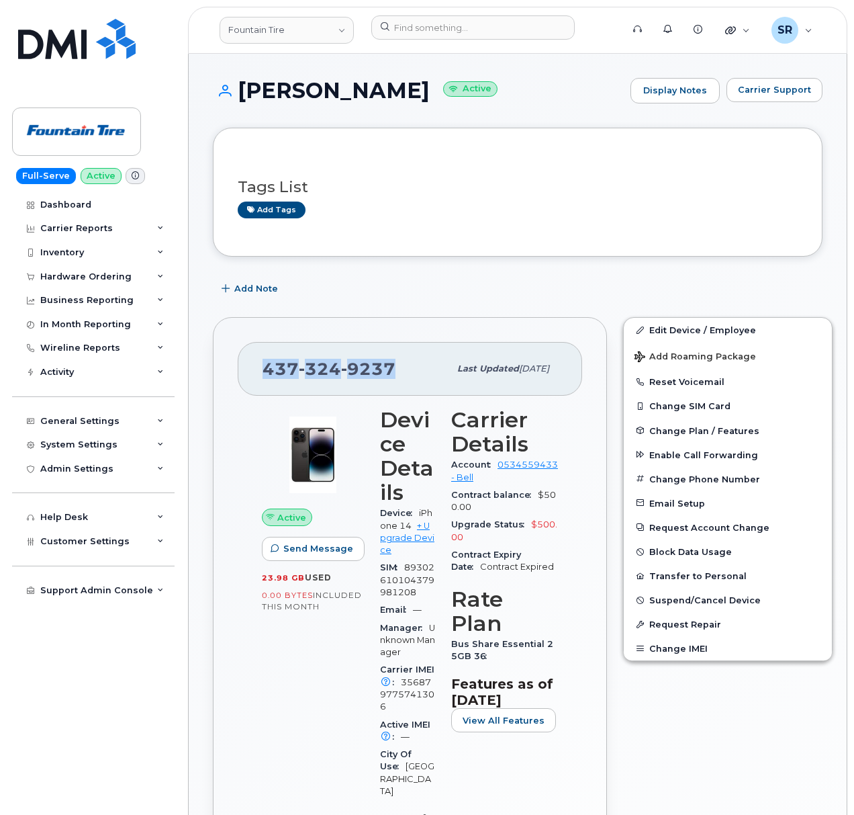
click at [224, 369] on div "437 324 9237 Last updated Mar 01, 2025 Active Send Message 23.98 GB  used 0.00 …" at bounding box center [410, 714] width 394 height 795
click at [439, 315] on div "437 324 9237 Last updated Mar 01, 2025 Active Send Message 23.98 GB  used 0.00 …" at bounding box center [410, 714] width 410 height 811
click at [433, 285] on div "Add Note" at bounding box center [518, 289] width 610 height 24
drag, startPoint x: 310, startPoint y: 376, endPoint x: 395, endPoint y: 375, distance: 85.3
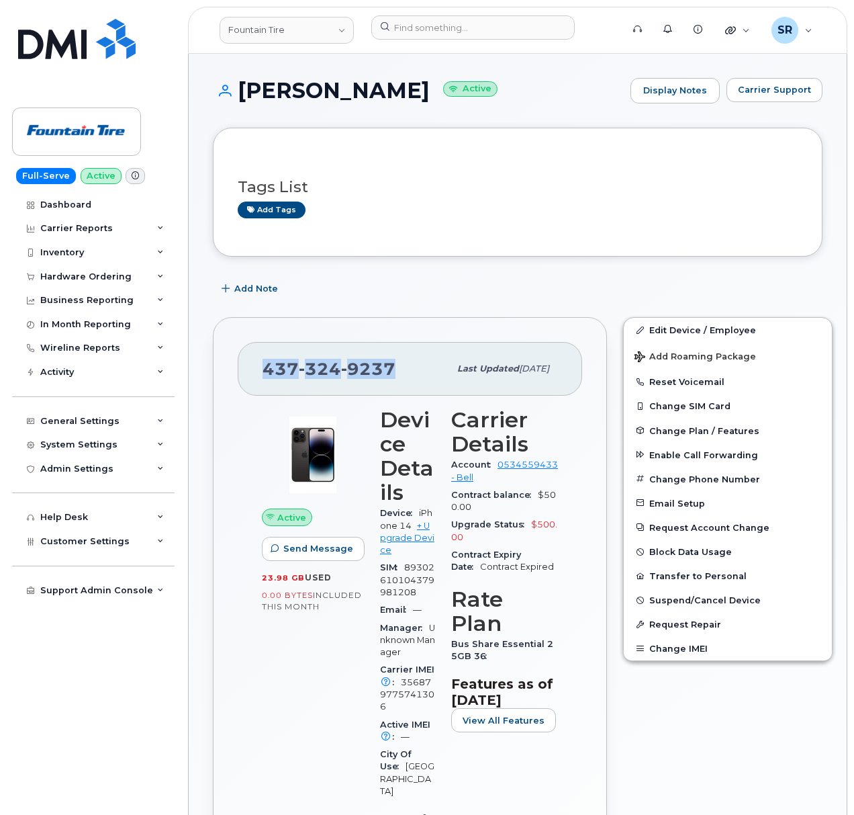
click at [395, 375] on div "437 324 9237 Last updated Mar 01, 2025" at bounding box center [410, 369] width 345 height 54
copy span "437 324 9237"
drag, startPoint x: 568, startPoint y: 95, endPoint x: 591, endPoint y: 42, distance: 58.0
click at [568, 95] on h1 "Tyler Ludolph Active" at bounding box center [418, 91] width 411 height 24
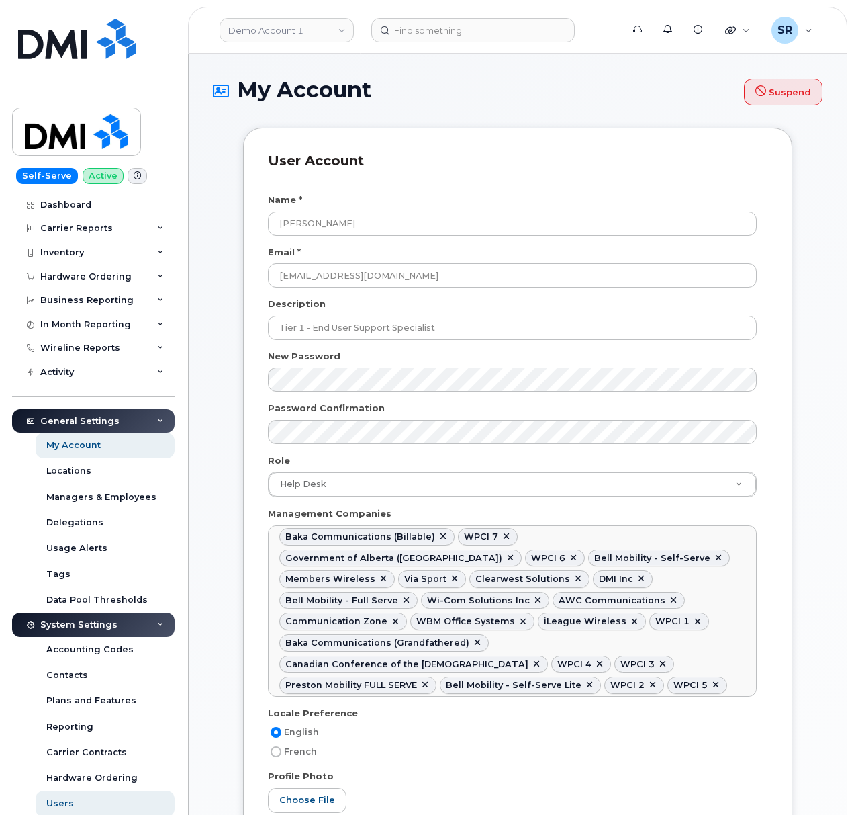
select select
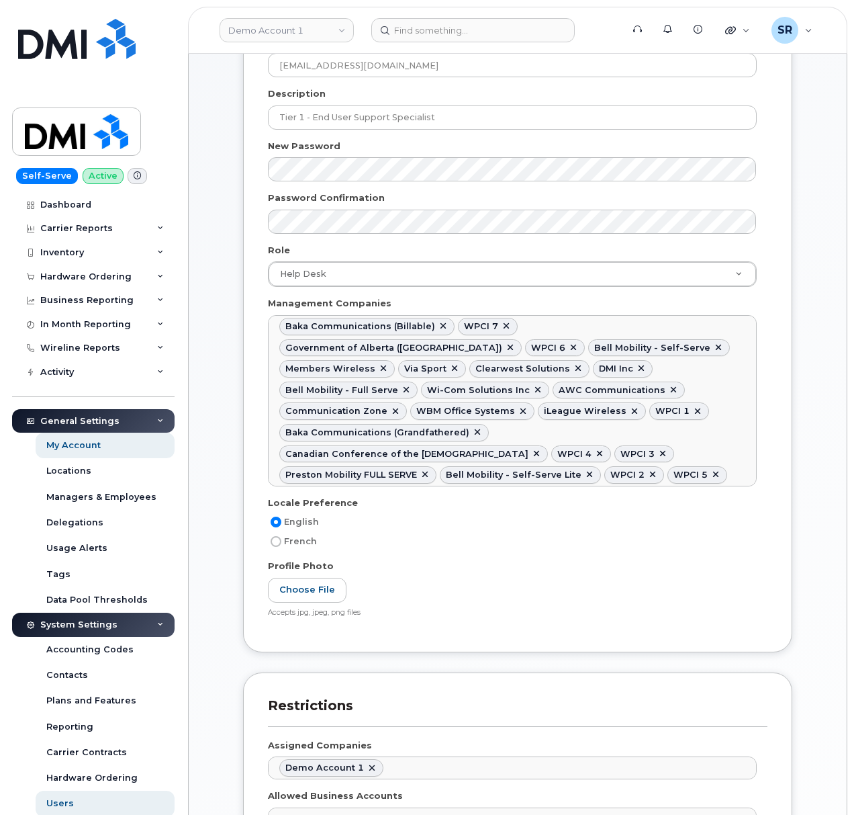
scroll to position [179, 0]
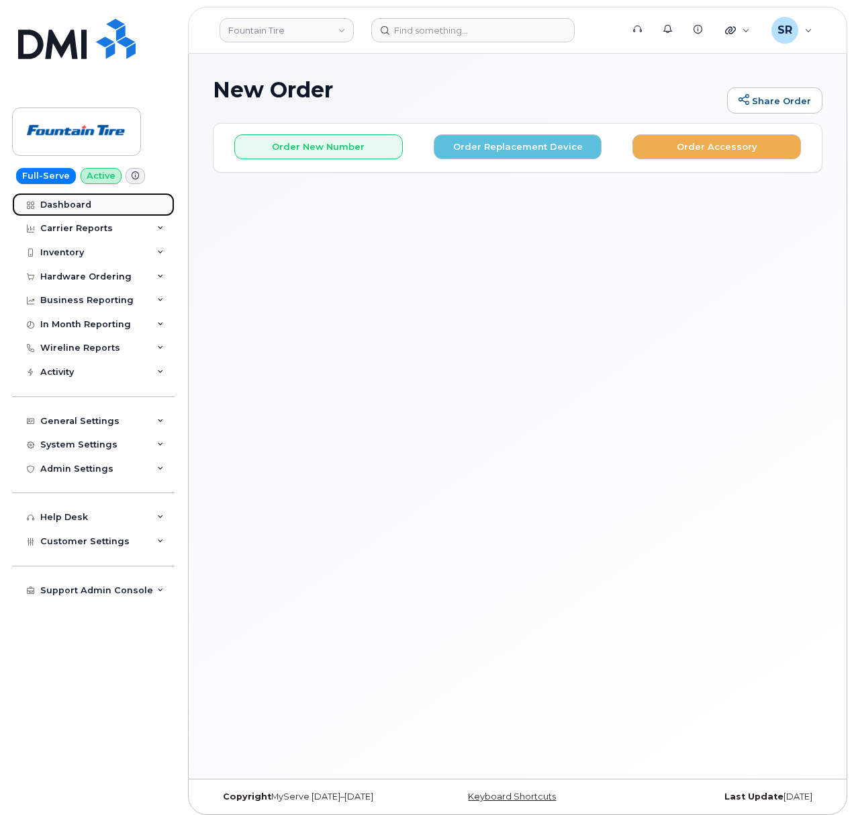
click at [87, 203] on div "Dashboard" at bounding box center [65, 204] width 51 height 11
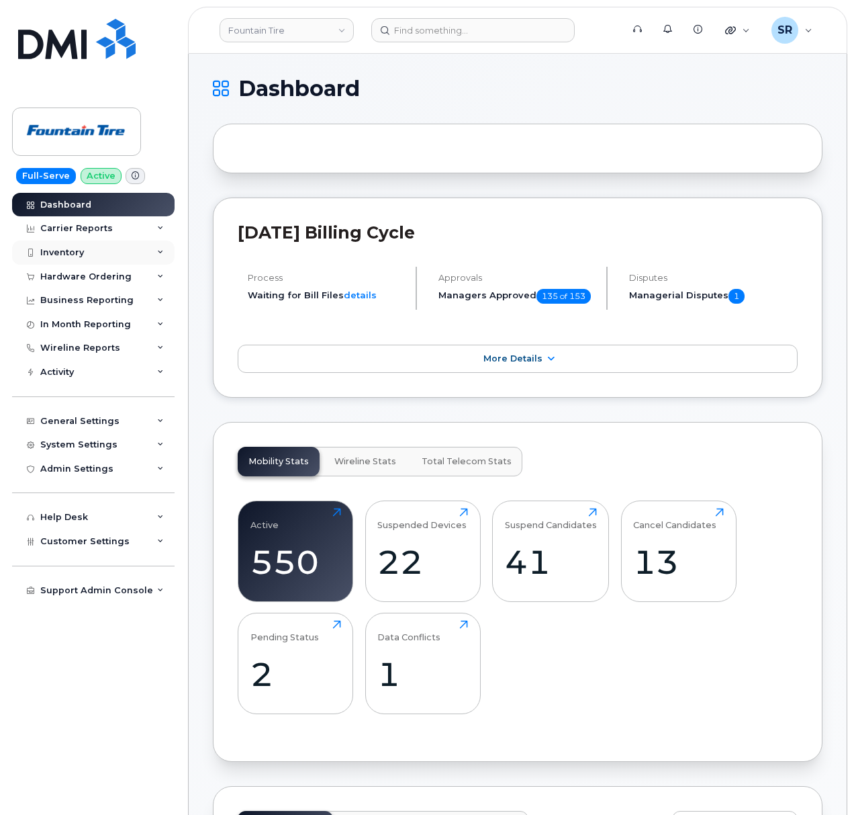
click at [154, 261] on div "Inventory" at bounding box center [93, 252] width 163 height 24
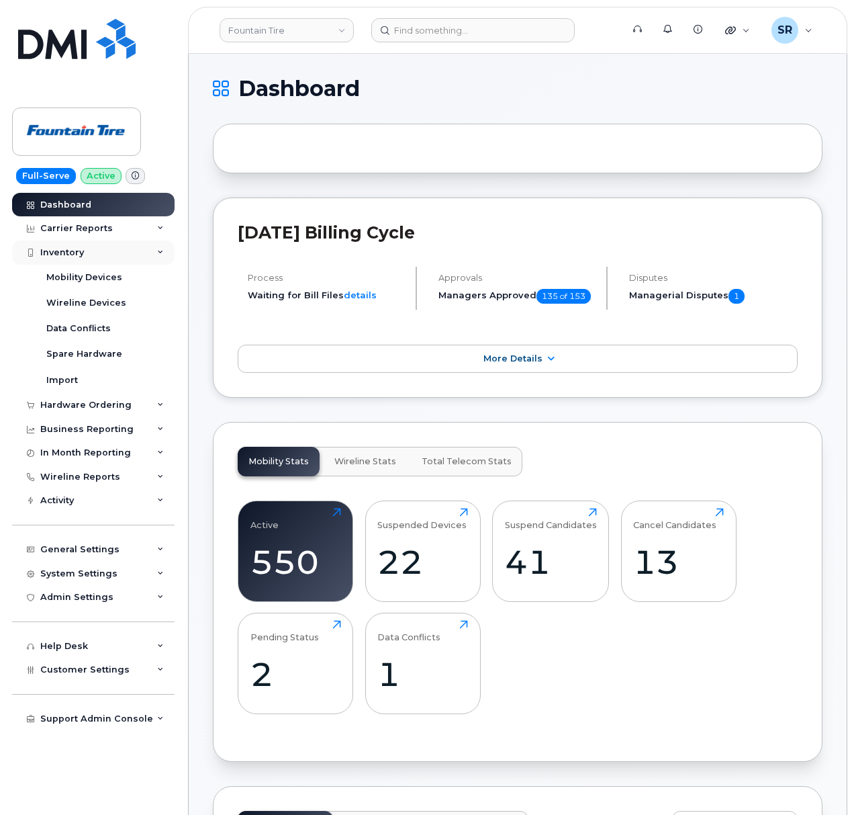
click at [152, 251] on div "Inventory" at bounding box center [93, 252] width 163 height 24
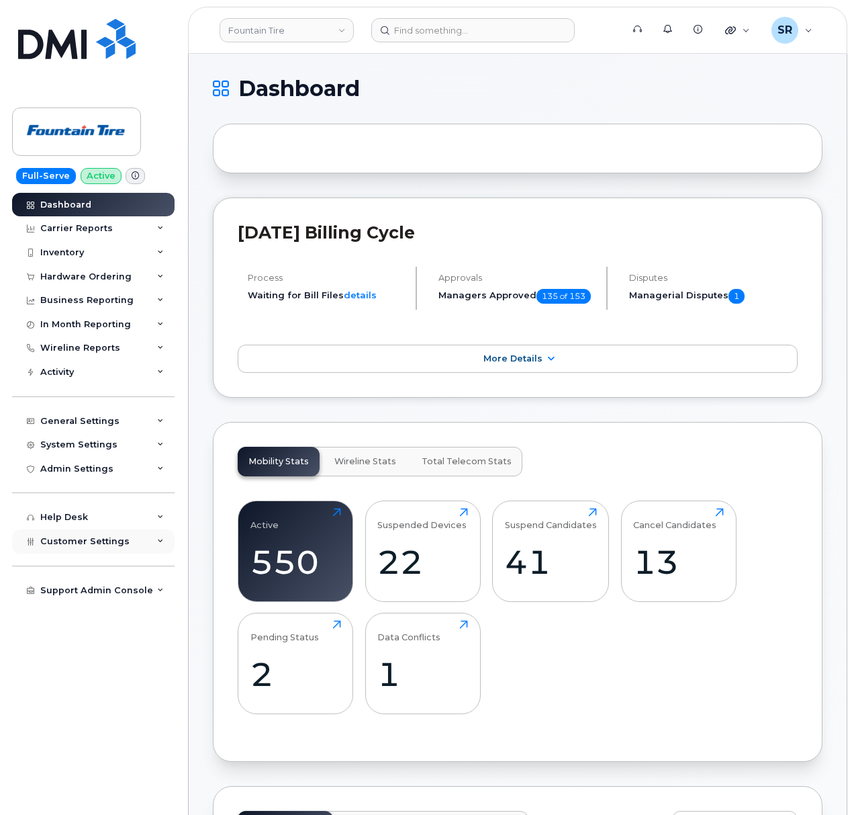
click at [130, 538] on div "Customer Settings" at bounding box center [93, 541] width 163 height 24
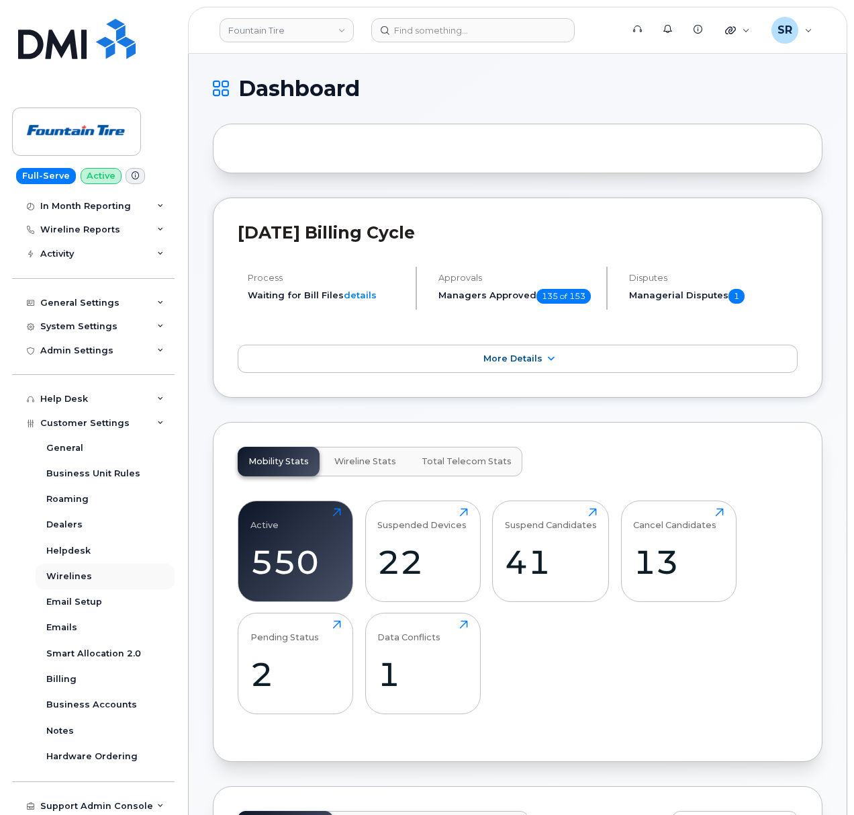
scroll to position [120, 0]
click at [116, 702] on div "Business Accounts" at bounding box center [91, 703] width 91 height 12
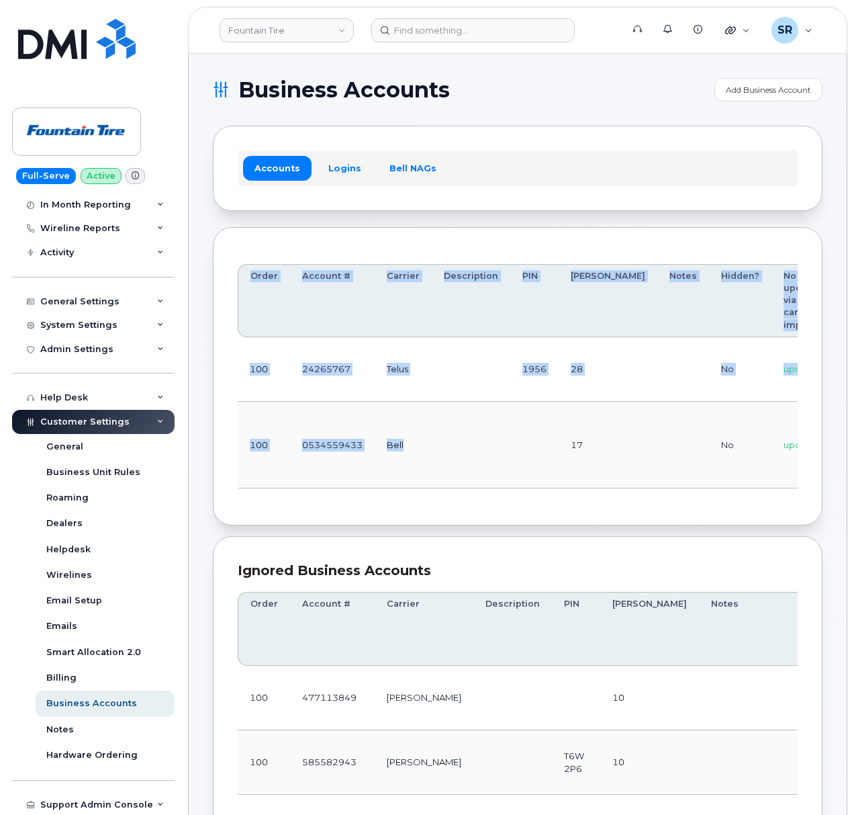
drag, startPoint x: 465, startPoint y: 492, endPoint x: 606, endPoint y: 496, distance: 141.1
click at [606, 488] on div "Order Account # Carrier Description PIN Bill Day Notes Hidden? No updates via c…" at bounding box center [518, 376] width 560 height 224
click at [603, 498] on div "Order Account # Carrier Description PIN Bill Day Notes Hidden? No updates via c…" at bounding box center [518, 376] width 560 height 249
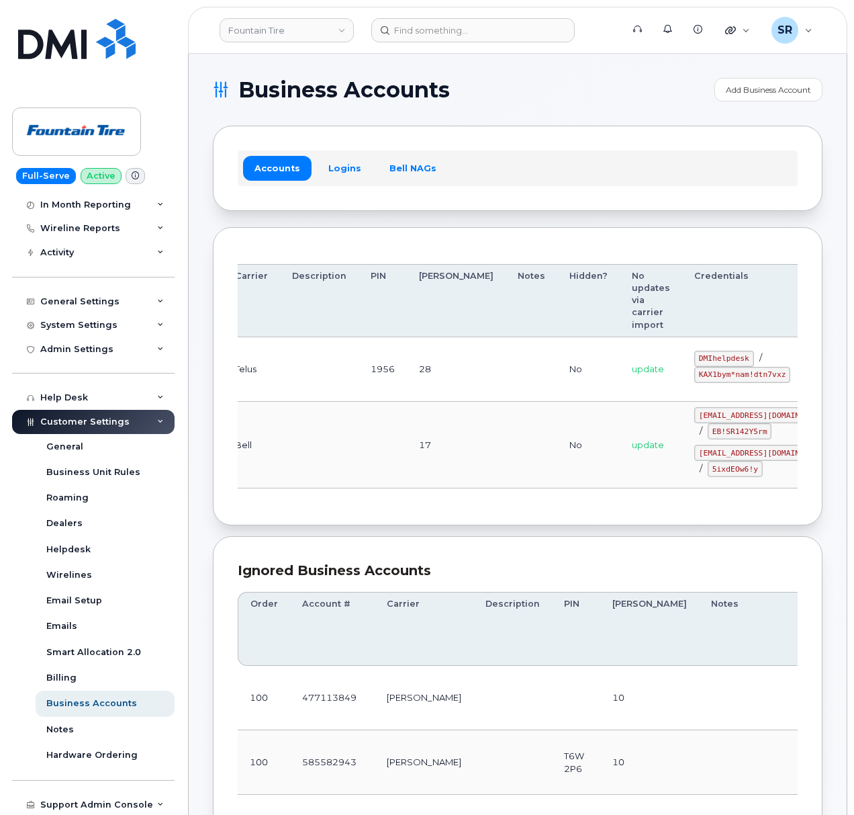
scroll to position [0, 157]
click at [689, 417] on code "fountain@myserve.ca" at bounding box center [758, 415] width 138 height 16
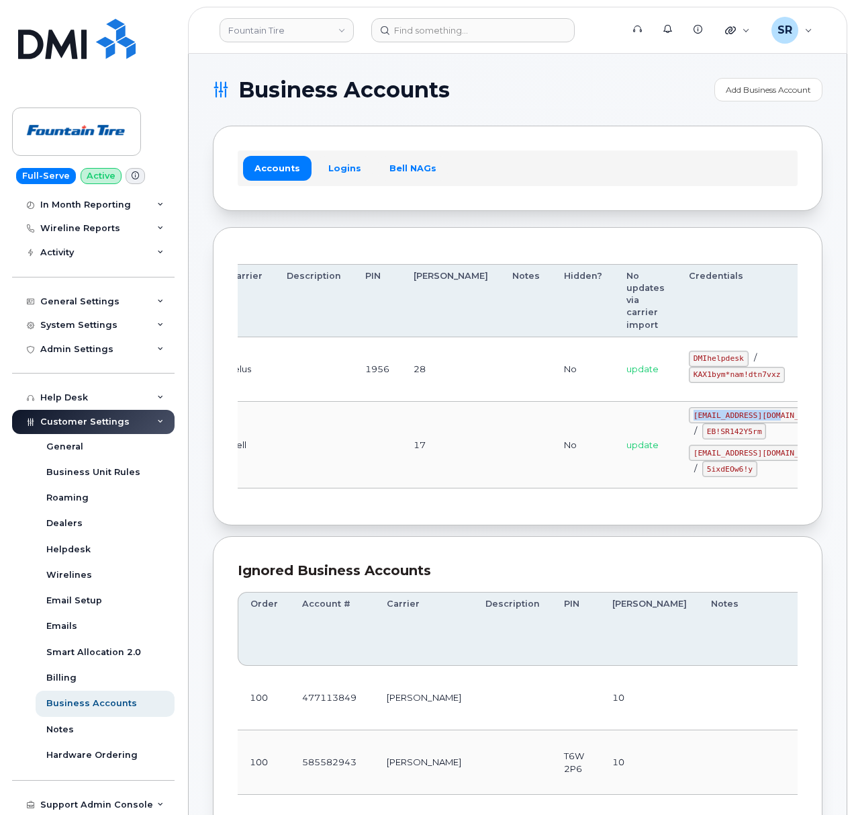
drag, startPoint x: 622, startPoint y: 417, endPoint x: 705, endPoint y: 420, distance: 83.4
click at [705, 420] on code "fountain@myserve.ca" at bounding box center [758, 415] width 138 height 16
copy code "fountain@myserve.ca"
drag, startPoint x: 638, startPoint y: 434, endPoint x: 699, endPoint y: 439, distance: 60.7
click at [699, 439] on div "fountain@myserve.ca / EB!SR142Y5rm" at bounding box center [758, 423] width 138 height 32
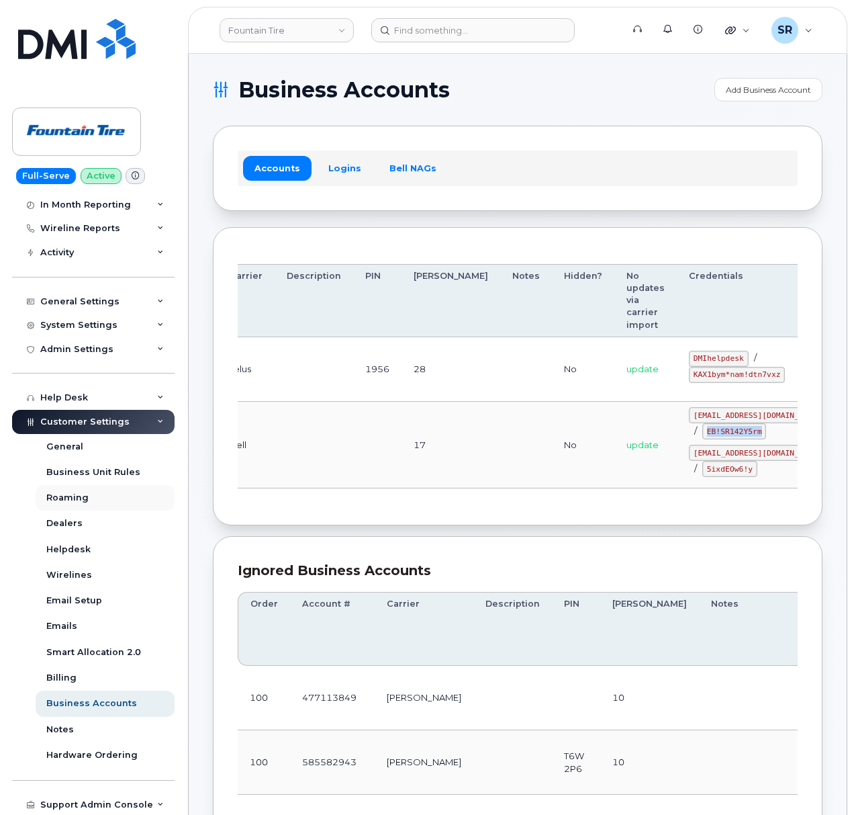
copy code "EB!SR142Y5rm"
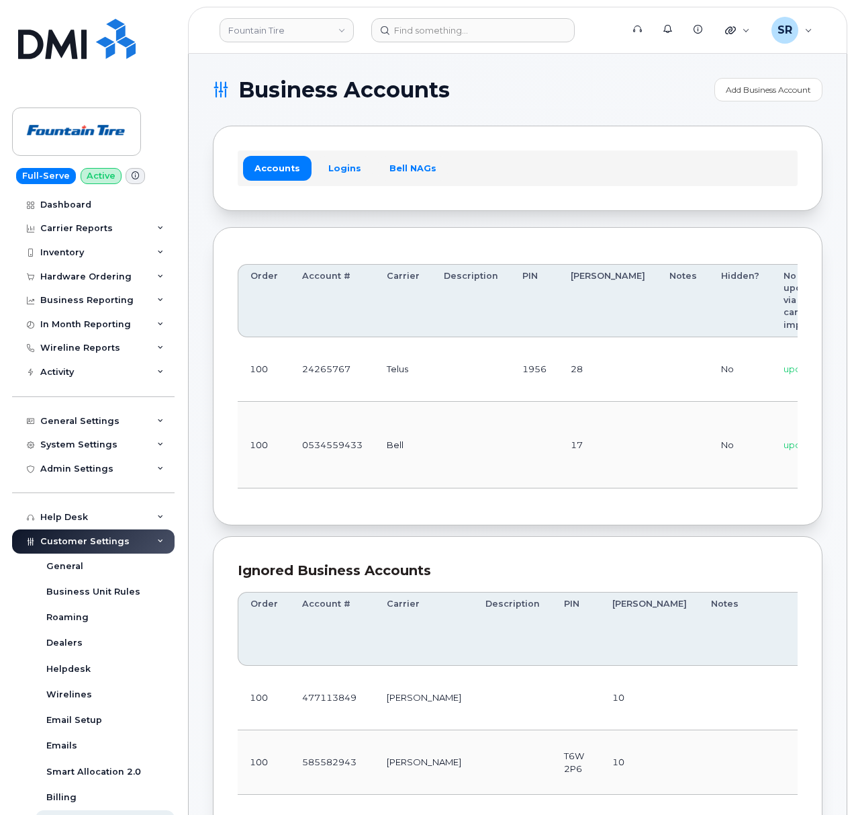
scroll to position [0, 154]
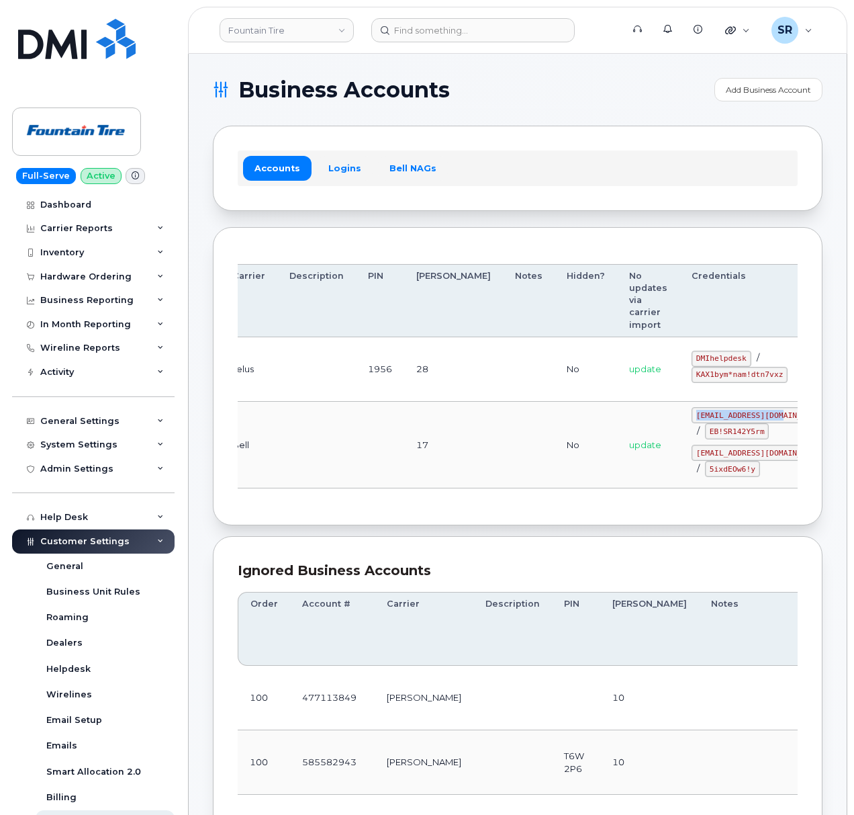
drag, startPoint x: 629, startPoint y: 417, endPoint x: 710, endPoint y: 419, distance: 81.3
click at [710, 419] on code "fountain@myserve.ca" at bounding box center [761, 415] width 138 height 16
copy code "fountain@myserve.ca"
drag, startPoint x: 641, startPoint y: 435, endPoint x: 694, endPoint y: 434, distance: 53.1
click at [705, 434] on code "EB!SR142Y5rm" at bounding box center [737, 431] width 64 height 16
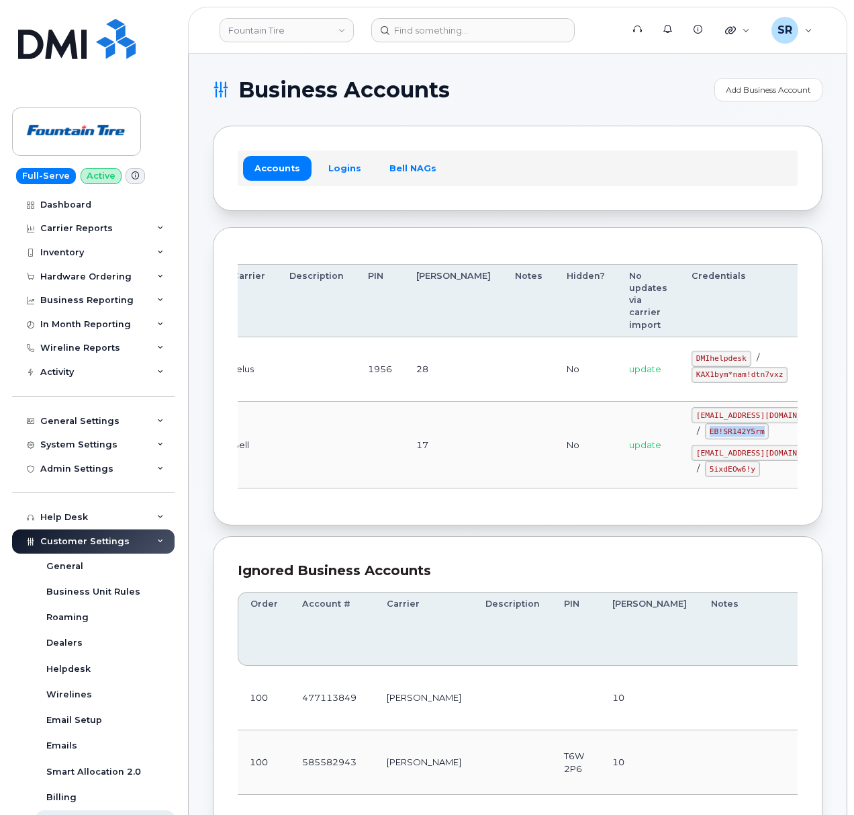
copy code "EB!SR142Y5rm"
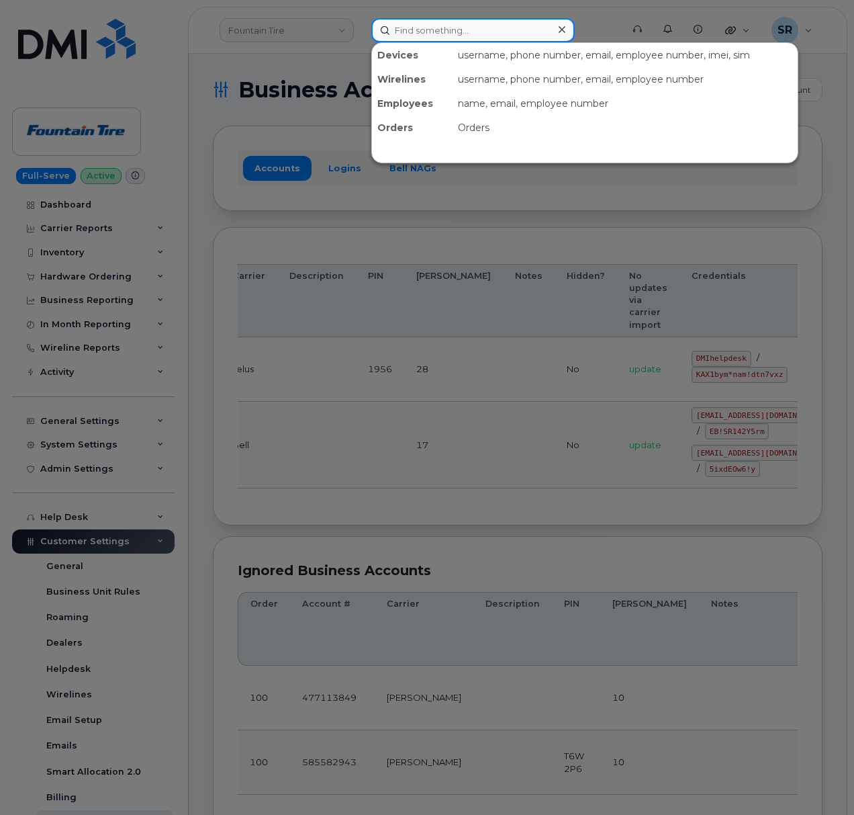
click at [460, 23] on input at bounding box center [473, 30] width 204 height 24
paste input "7206186327"
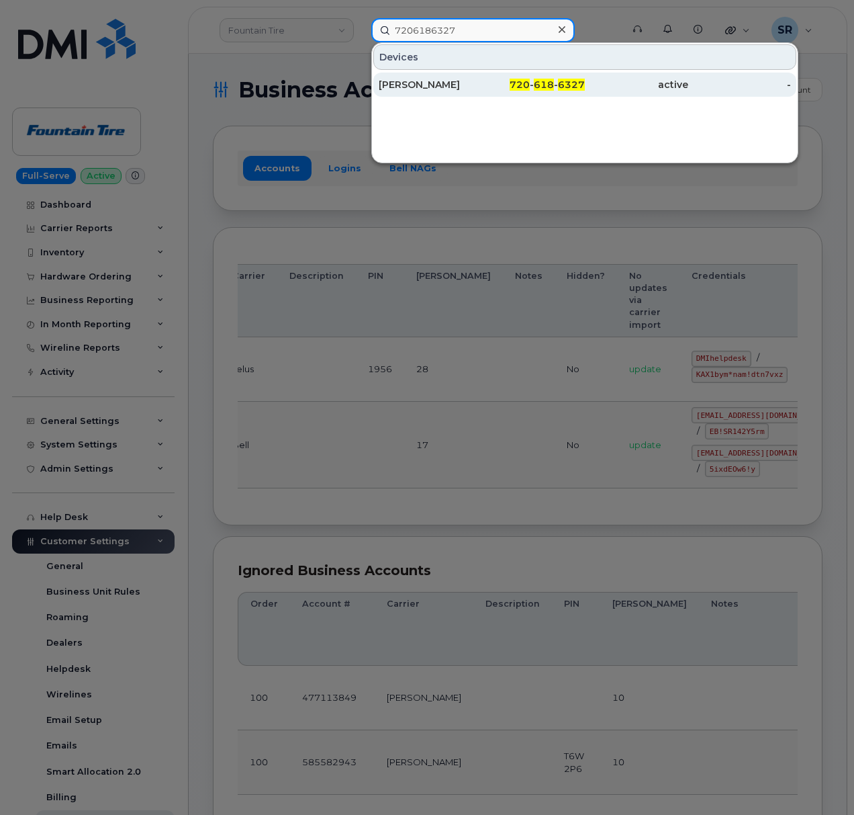
type input "7206186327"
click at [492, 82] on div "720 - 618 - 6327" at bounding box center [533, 84] width 103 height 13
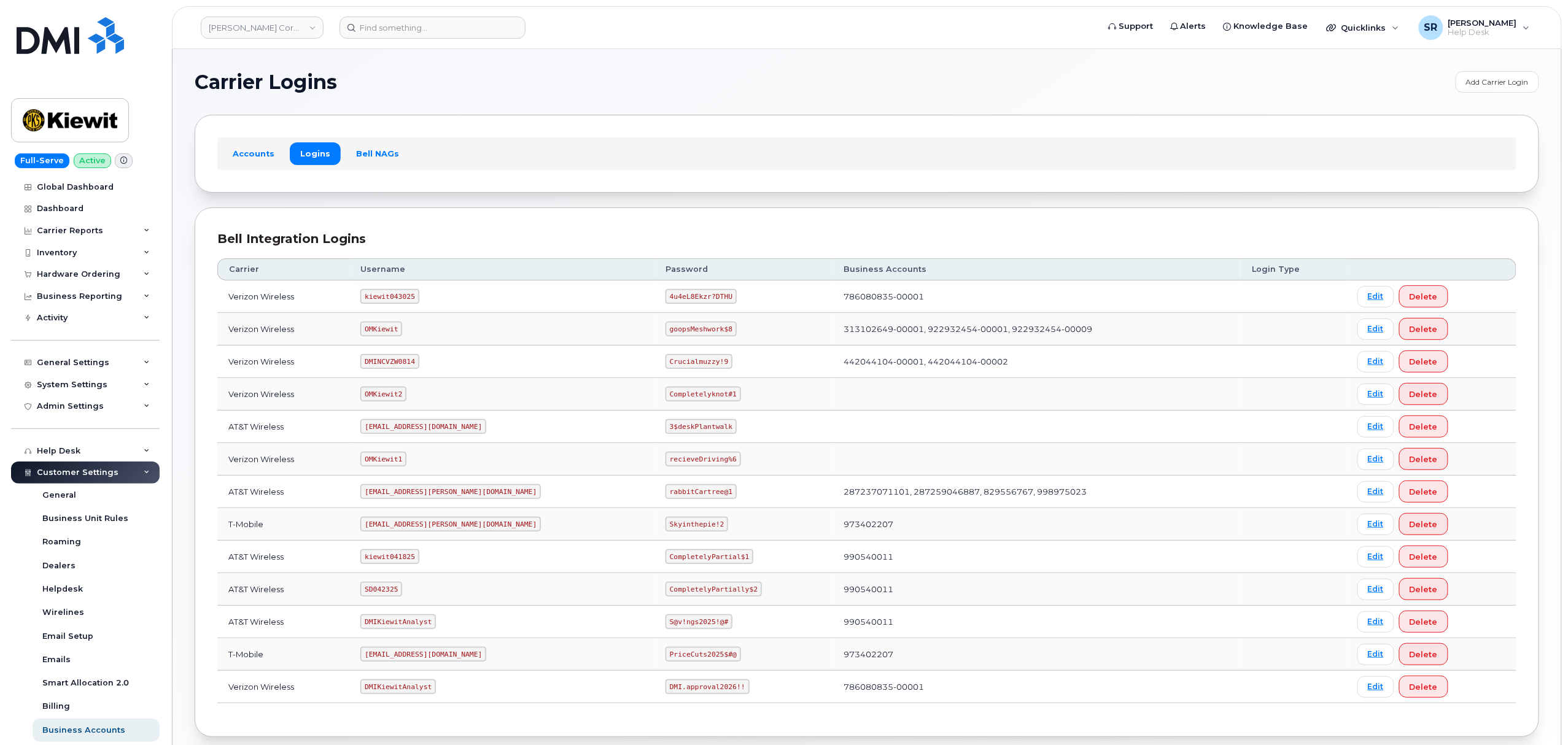
click at [666, 298] on code "4u4eL8Ekzr?DTHU" at bounding box center [701, 296] width 71 height 15
click at [666, 300] on code "4u4eL8Ekzr?DTHU" at bounding box center [701, 296] width 71 height 15
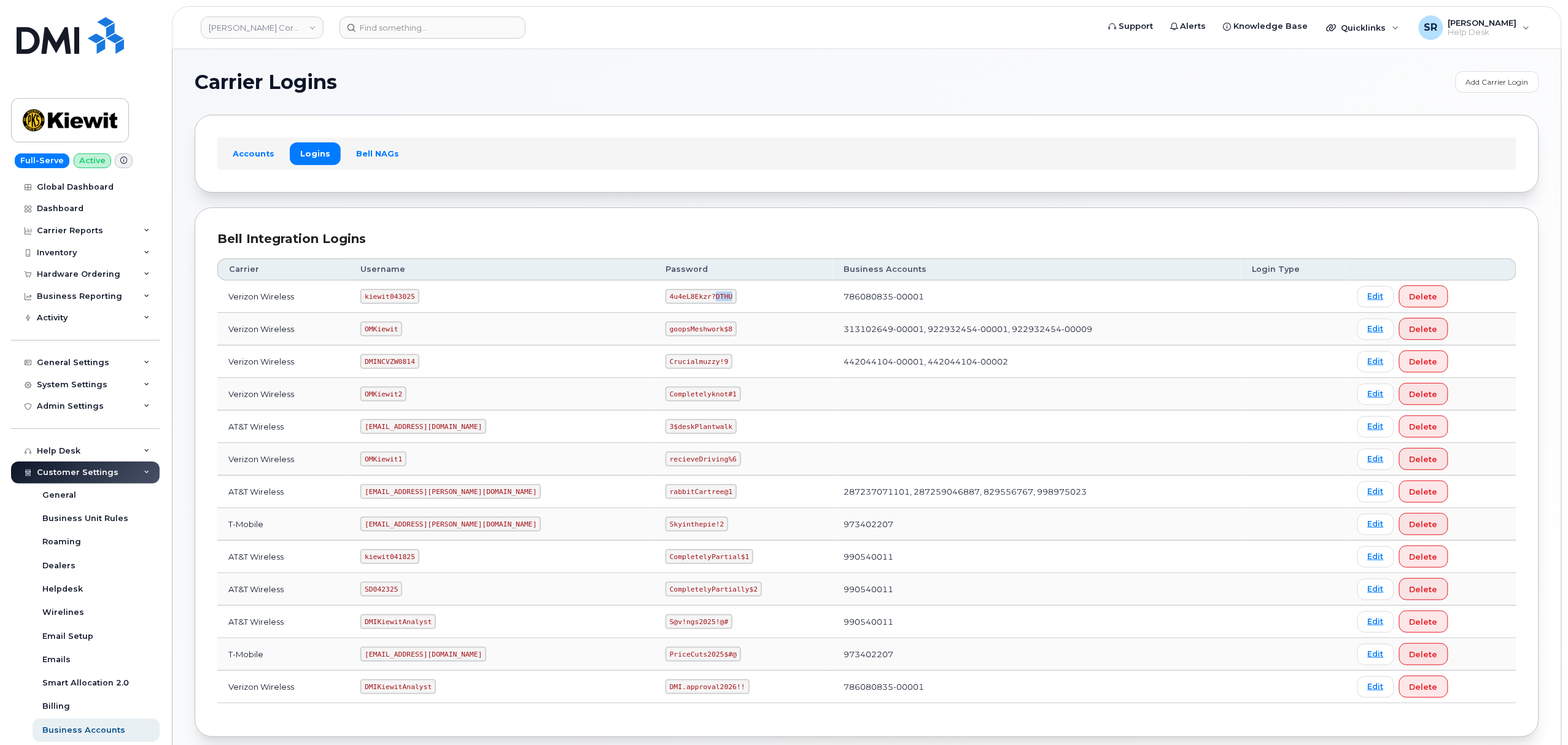
click at [666, 300] on code "4u4eL8Ekzr?DTHU" at bounding box center [701, 296] width 71 height 15
click at [548, 291] on td "kiewit043025" at bounding box center [502, 297] width 305 height 33
drag, startPoint x: 802, startPoint y: 298, endPoint x: 876, endPoint y: 296, distance: 74.0
click at [876, 296] on td "786080835-00001" at bounding box center [1037, 297] width 408 height 33
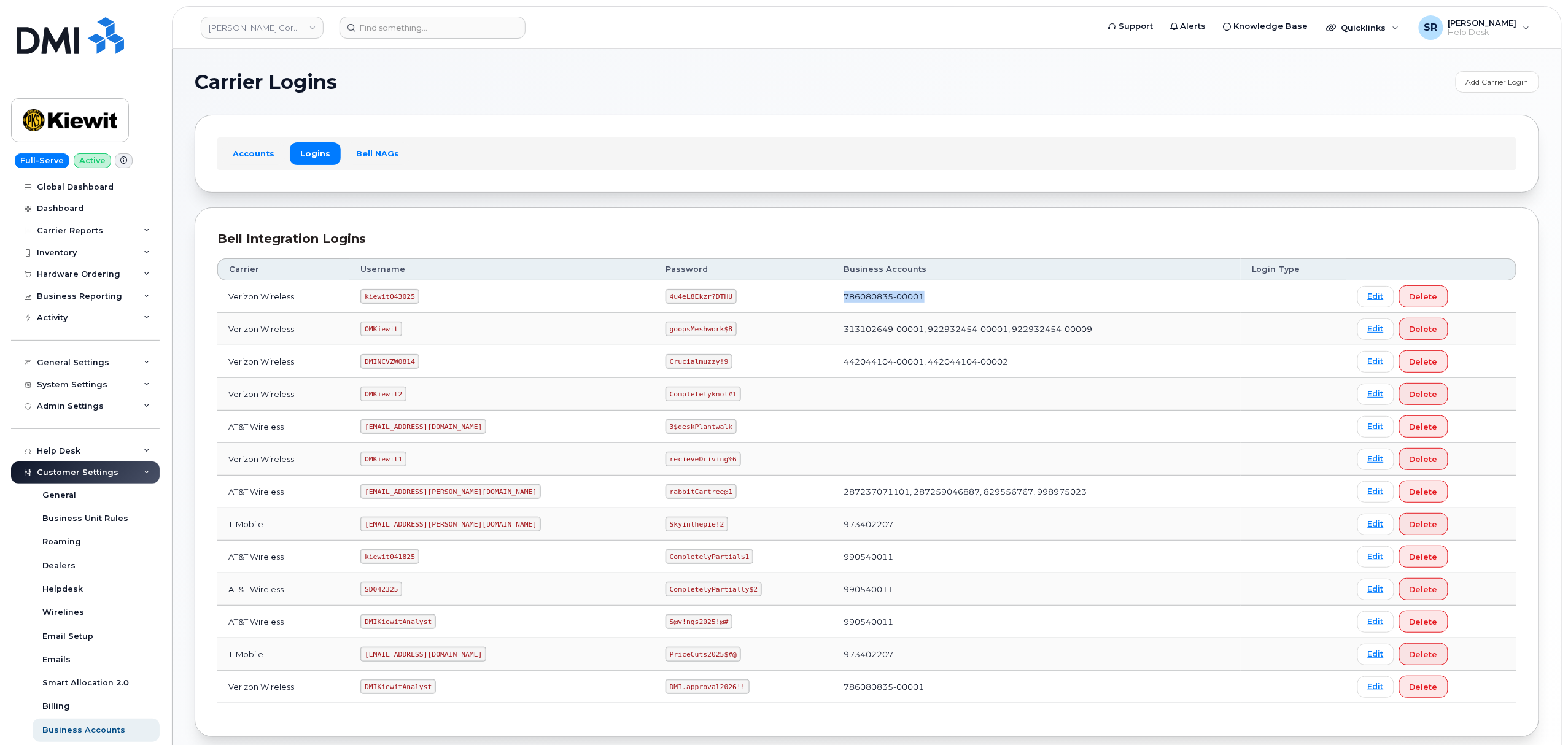
click at [876, 296] on td "786080835-00001" at bounding box center [1037, 297] width 408 height 33
click at [377, 300] on code "kiewit043025" at bounding box center [389, 296] width 59 height 15
drag, startPoint x: 376, startPoint y: 298, endPoint x: 420, endPoint y: 298, distance: 44.0
click at [419, 298] on code "kiewit043025" at bounding box center [389, 296] width 59 height 15
copy code "kiewit043025"
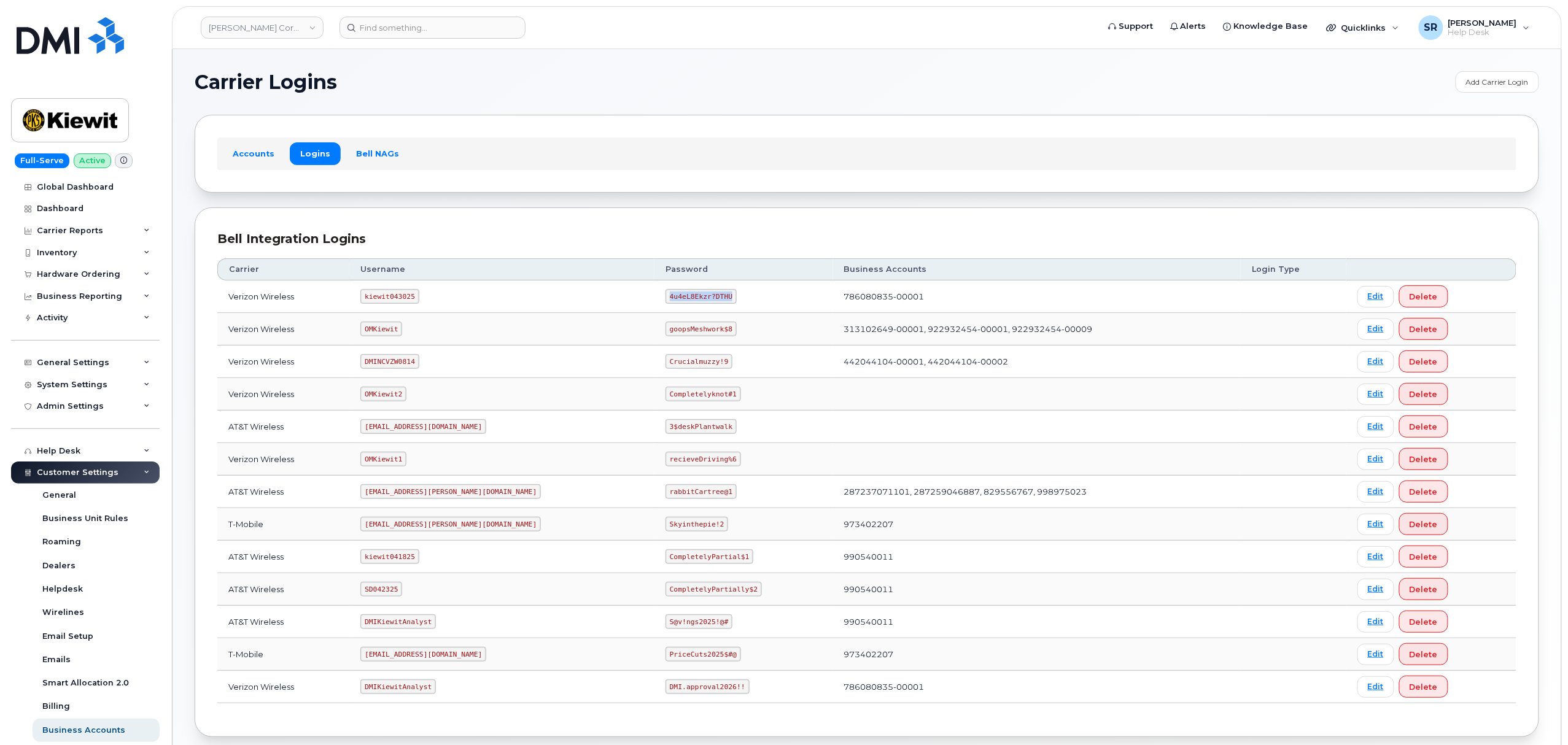
drag, startPoint x: 614, startPoint y: 298, endPoint x: 669, endPoint y: 302, distance: 55.1
click at [669, 302] on code "4u4eL8Ekzr?DTHU" at bounding box center [701, 296] width 71 height 15
copy code "4u4eL8Ekzr?DTHU"
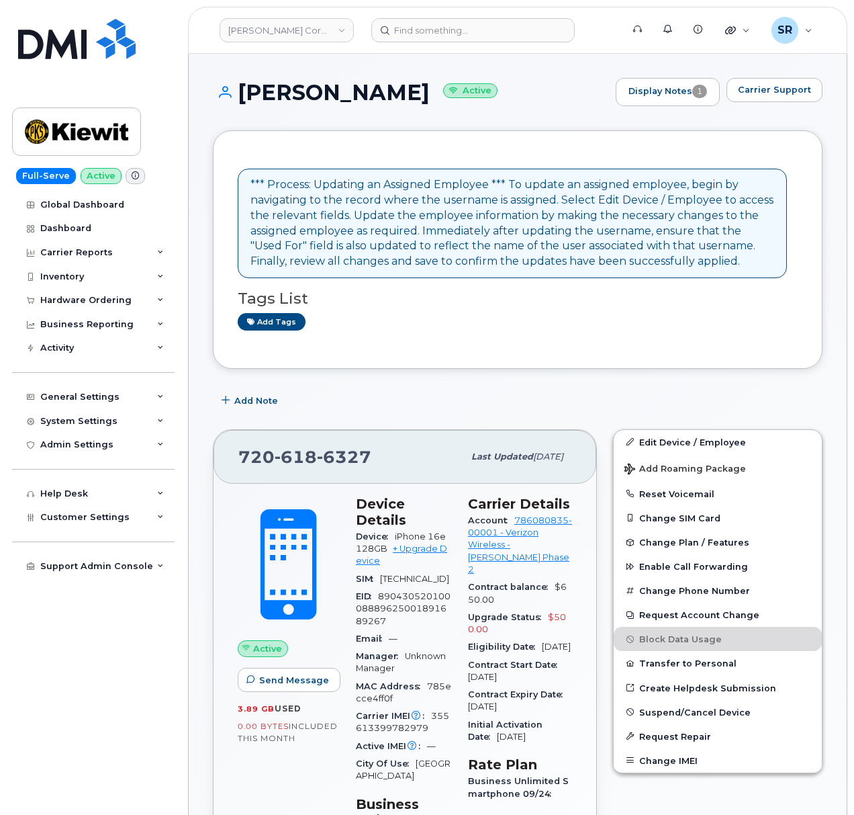
click at [306, 89] on h1 "[PERSON_NAME] Active" at bounding box center [411, 93] width 396 height 24
copy h1 "[PERSON_NAME]"
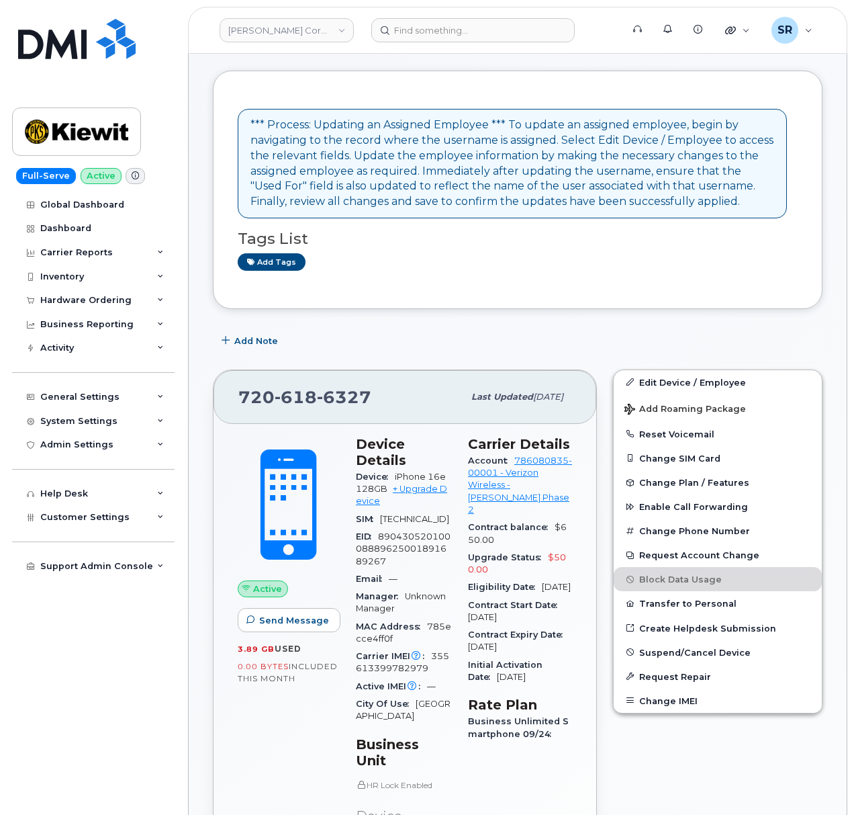
scroll to position [89, 0]
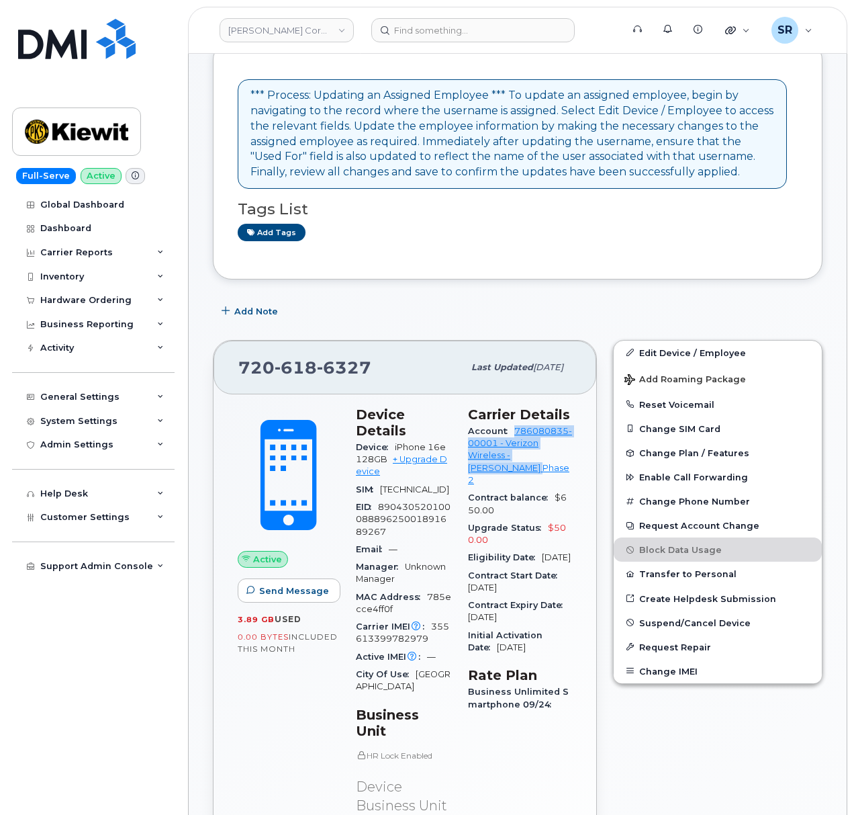
drag, startPoint x: 543, startPoint y: 487, endPoint x: 470, endPoint y: 465, distance: 75.8
click at [470, 465] on div "Carrier Details Account 786080835-00001 - Verizon Wireless - [PERSON_NAME] Phas…" at bounding box center [520, 691] width 120 height 587
copy link "786080835-00001 - Verizon Wireless - [PERSON_NAME] Phase 2"
click at [275, 366] on span "618" at bounding box center [296, 367] width 42 height 20
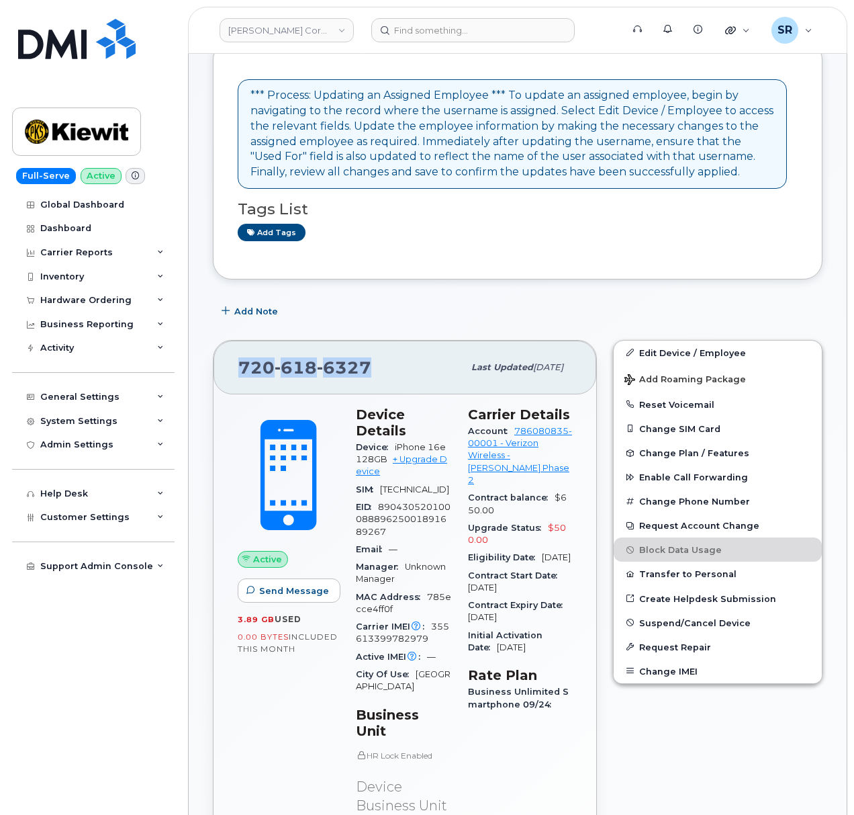
copy span "[PHONE_NUMBER]"
